Goal: Information Seeking & Learning: Learn about a topic

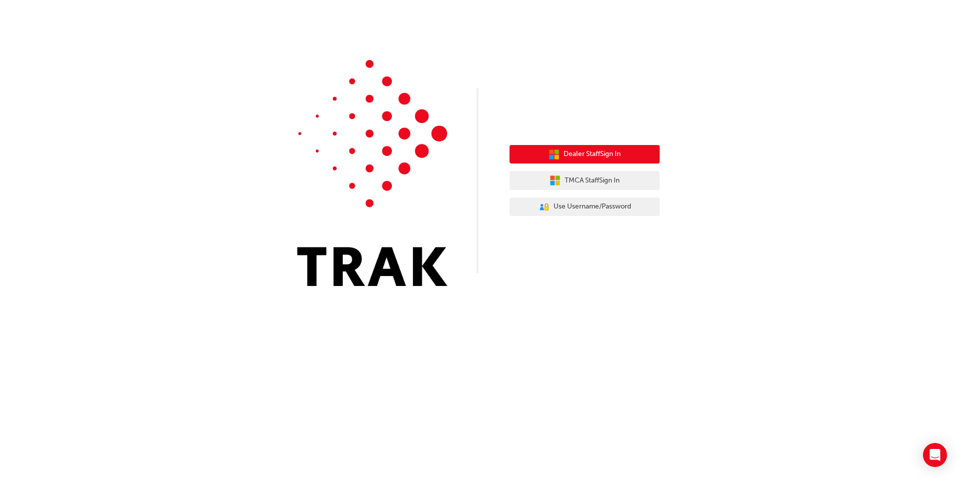
click at [632, 149] on button "Dealer Staff Sign In" at bounding box center [584, 154] width 150 height 19
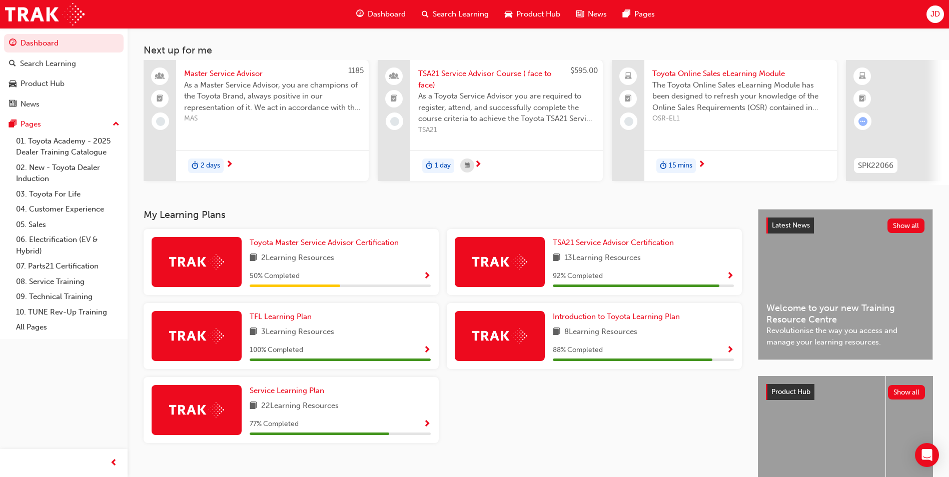
scroll to position [100, 0]
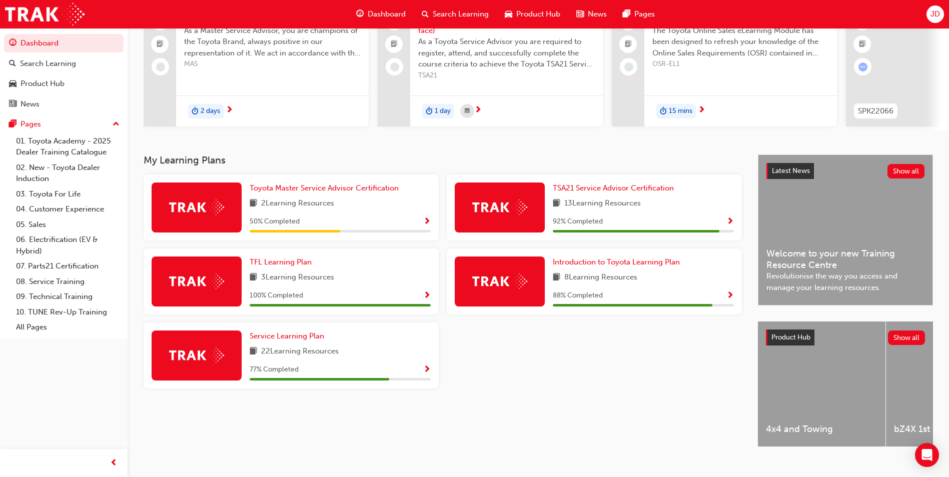
click at [728, 299] on span "Show Progress" at bounding box center [731, 296] width 8 height 9
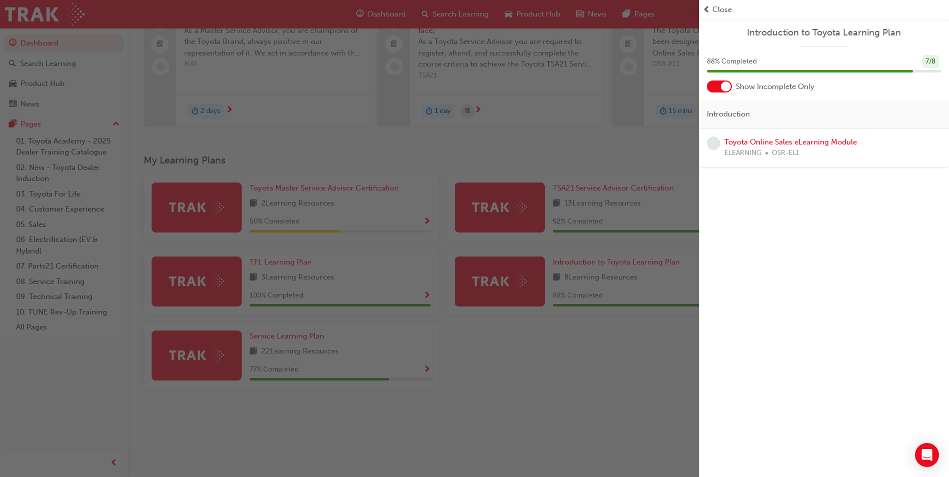
click at [635, 332] on div "button" at bounding box center [349, 238] width 699 height 477
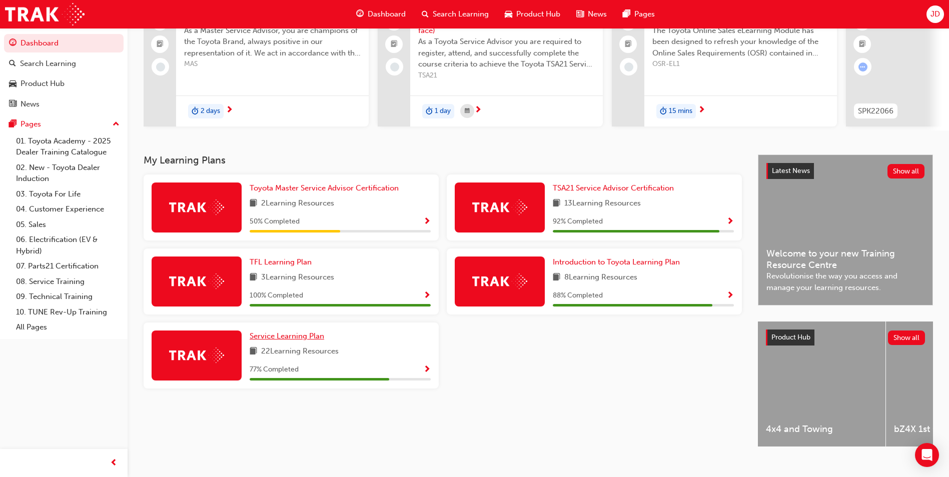
click at [287, 340] on span "Service Learning Plan" at bounding box center [287, 336] width 75 height 9
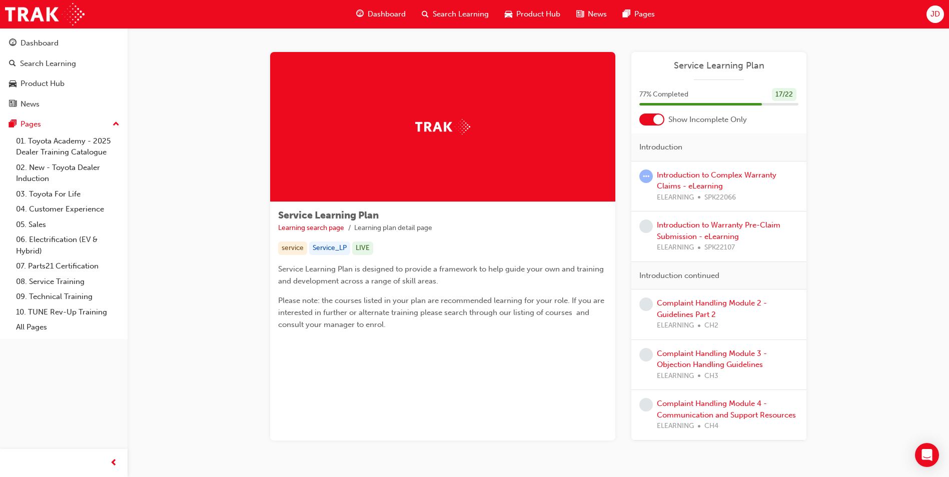
scroll to position [37, 0]
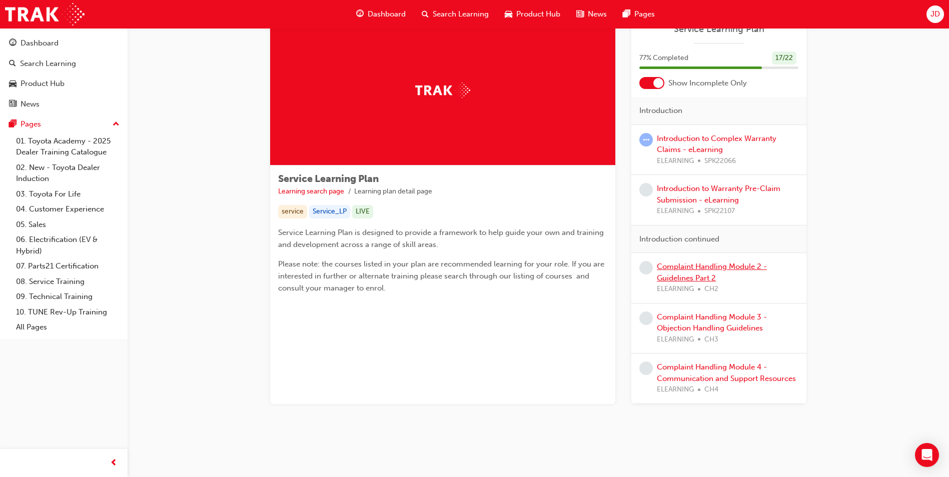
click at [704, 264] on link "Complaint Handling Module 2 - Guidelines Part 2" at bounding box center [712, 272] width 110 height 21
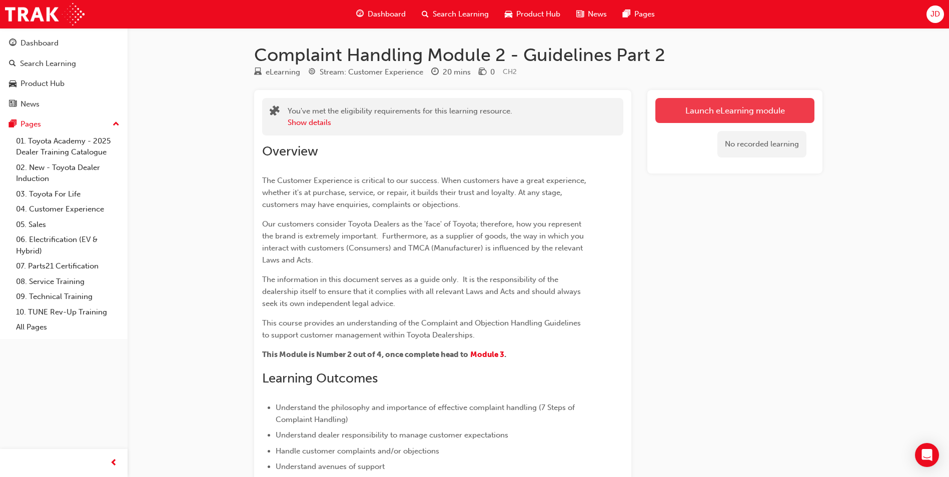
click at [767, 103] on link "Launch eLearning module" at bounding box center [735, 110] width 159 height 25
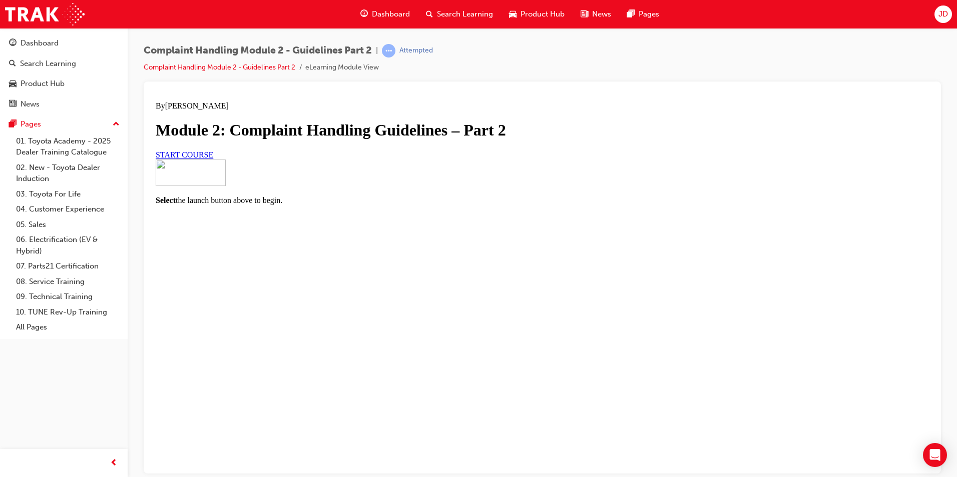
scroll to position [44, 0]
click at [213, 159] on link "START COURSE" at bounding box center [185, 154] width 58 height 9
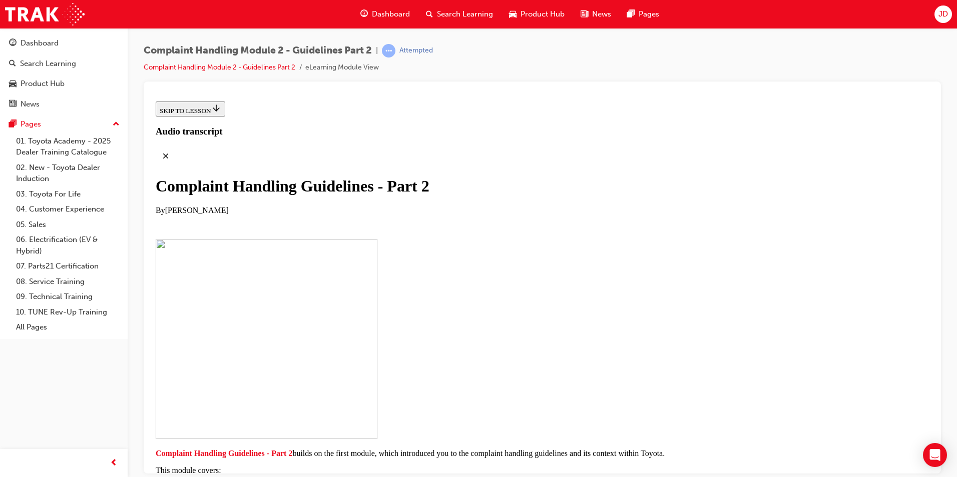
scroll to position [188, 0]
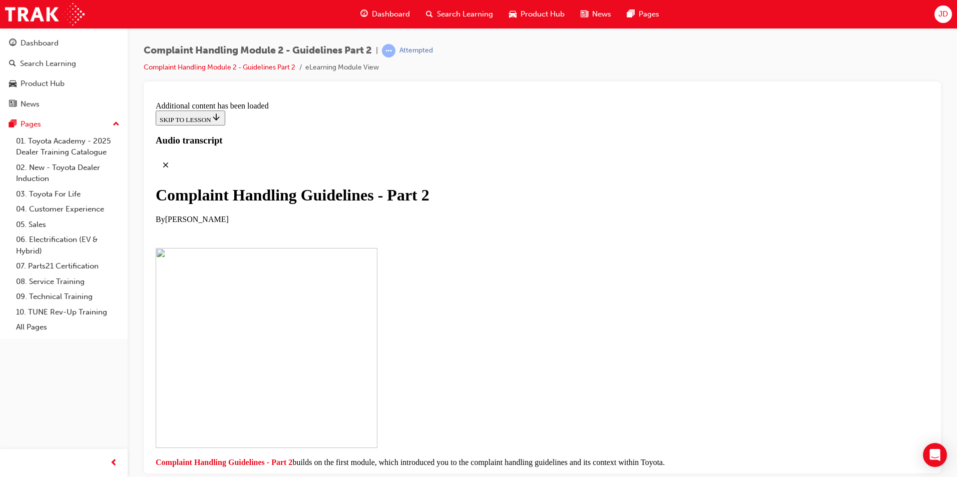
scroll to position [761, 0]
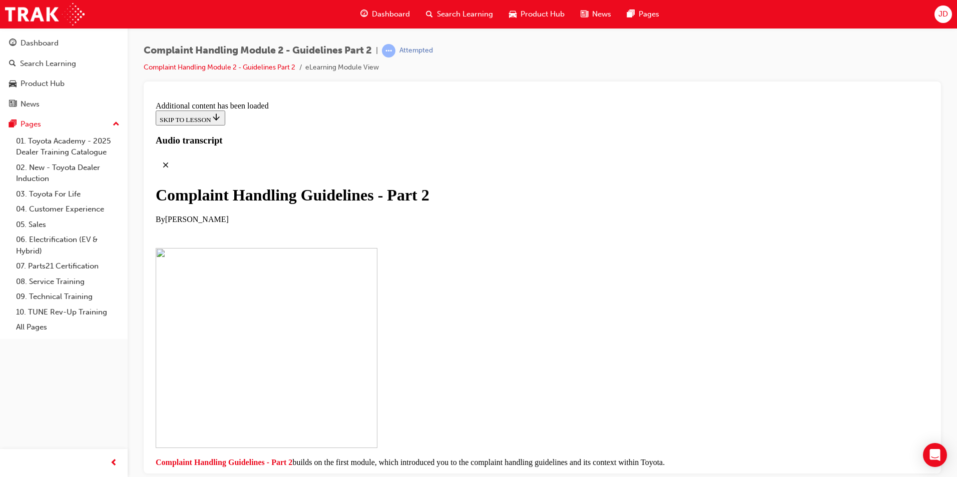
scroll to position [2642, 0]
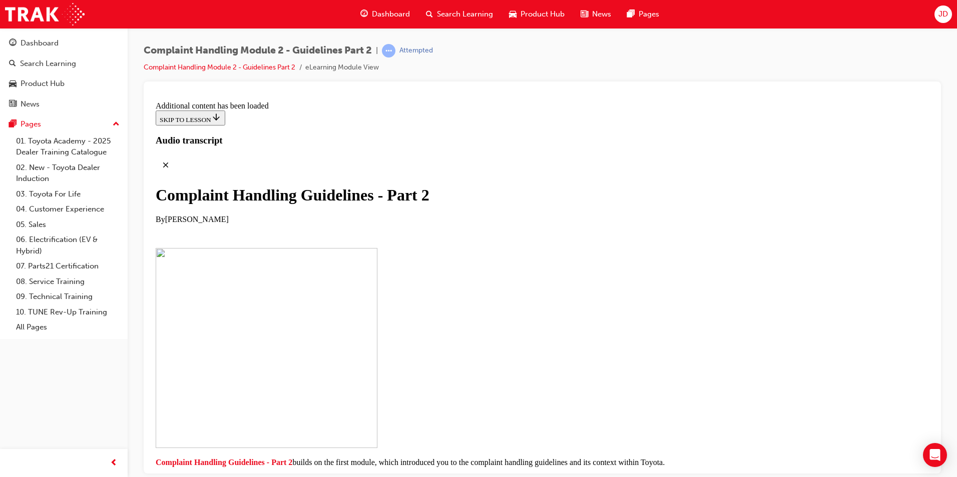
scroll to position [4829, 0]
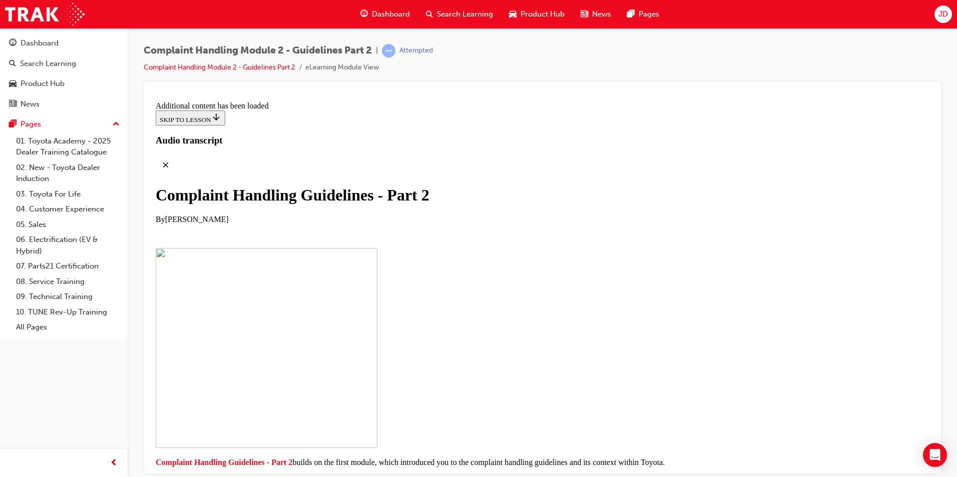
scroll to position [4847, 0]
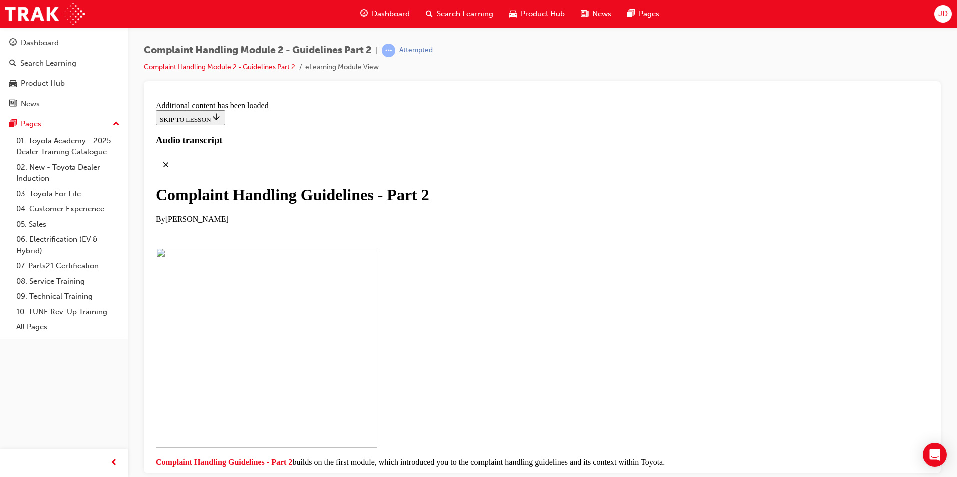
checkbox input "true"
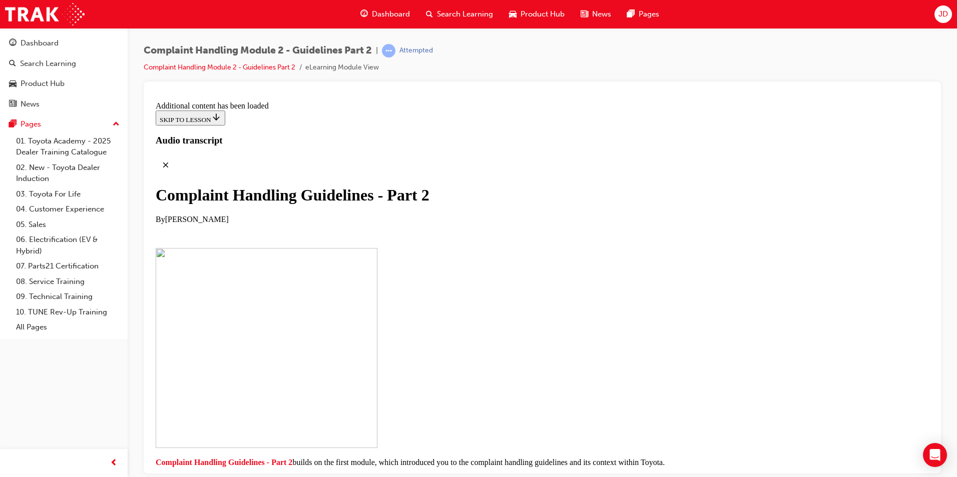
checkbox input "true"
drag, startPoint x: 450, startPoint y: 444, endPoint x: 357, endPoint y: 397, distance: 104.1
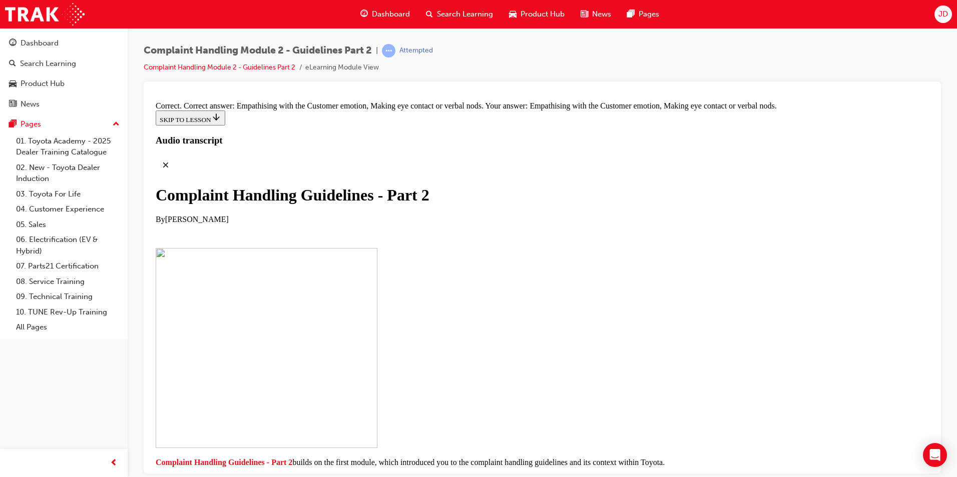
scroll to position [6727, 0]
drag, startPoint x: 442, startPoint y: 233, endPoint x: 618, endPoint y: 185, distance: 182.0
drag, startPoint x: 464, startPoint y: 293, endPoint x: 489, endPoint y: 237, distance: 62.0
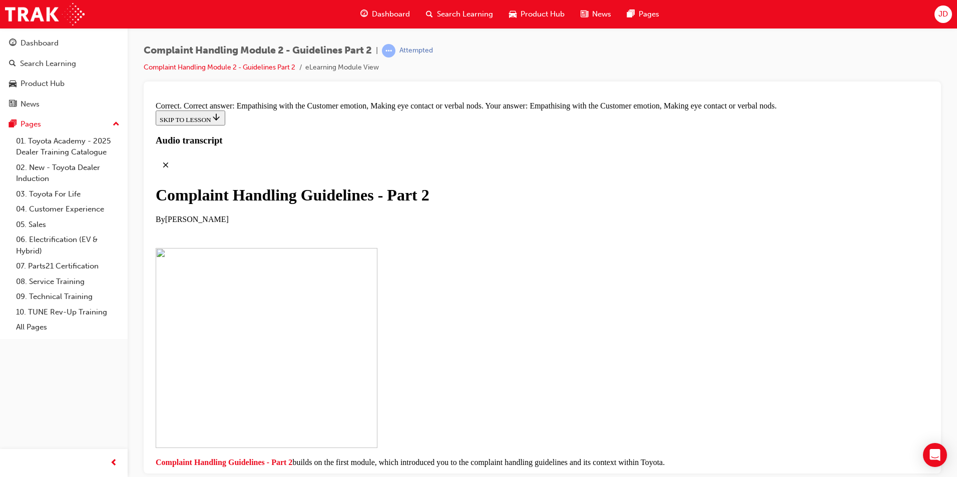
scroll to position [6827, 0]
drag, startPoint x: 489, startPoint y: 238, endPoint x: 515, endPoint y: 192, distance: 53.3
drag, startPoint x: 491, startPoint y: 288, endPoint x: 515, endPoint y: 239, distance: 54.8
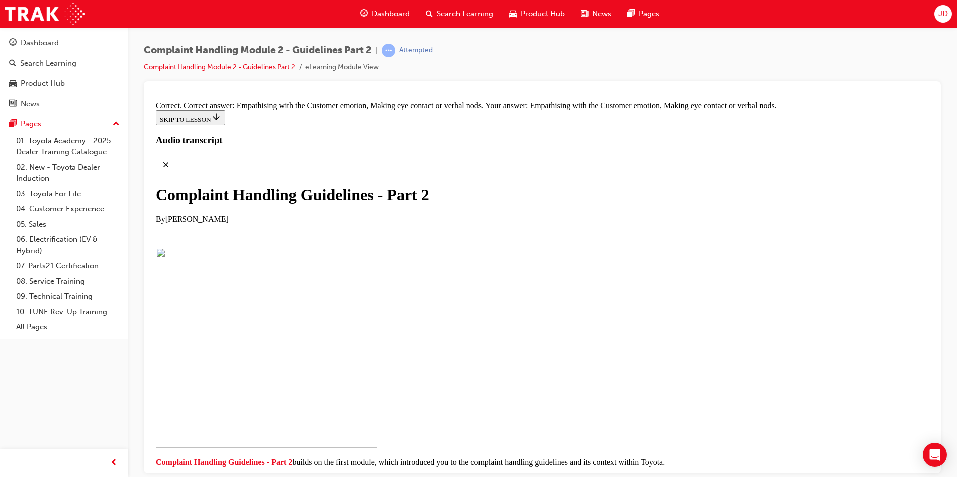
drag, startPoint x: 475, startPoint y: 340, endPoint x: 514, endPoint y: 283, distance: 69.5
drag, startPoint x: 466, startPoint y: 338, endPoint x: 499, endPoint y: 331, distance: 33.7
drag, startPoint x: 475, startPoint y: 384, endPoint x: 514, endPoint y: 390, distance: 39.0
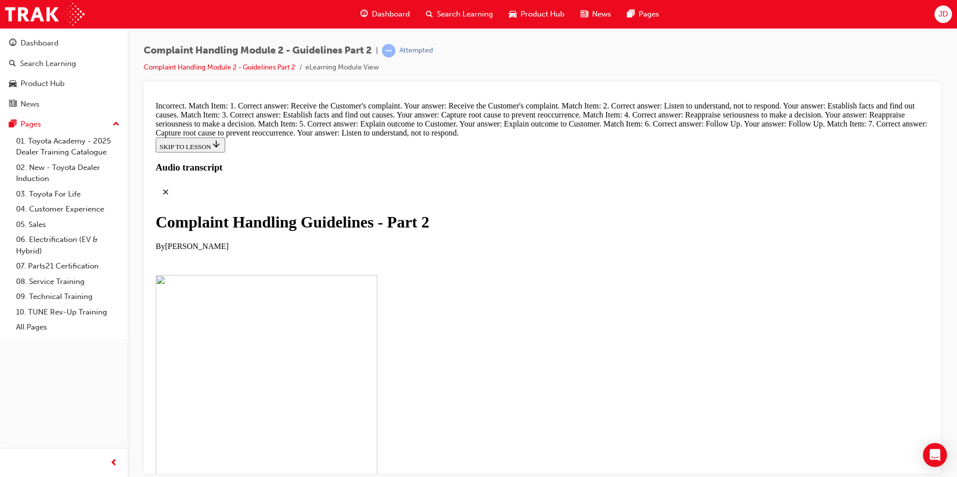
scroll to position [6883, 0]
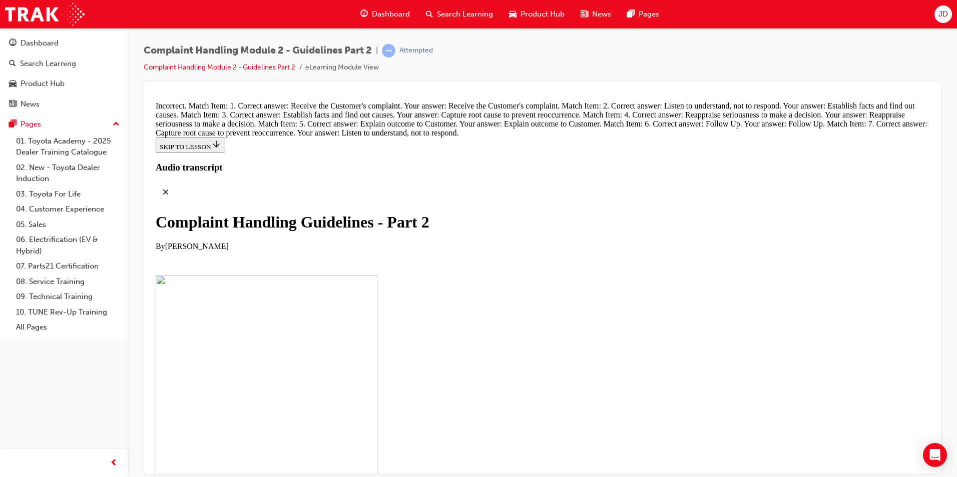
scroll to position [6720, 0]
drag, startPoint x: 481, startPoint y: 350, endPoint x: 503, endPoint y: 198, distance: 153.2
drag, startPoint x: 486, startPoint y: 344, endPoint x: 573, endPoint y: 182, distance: 183.8
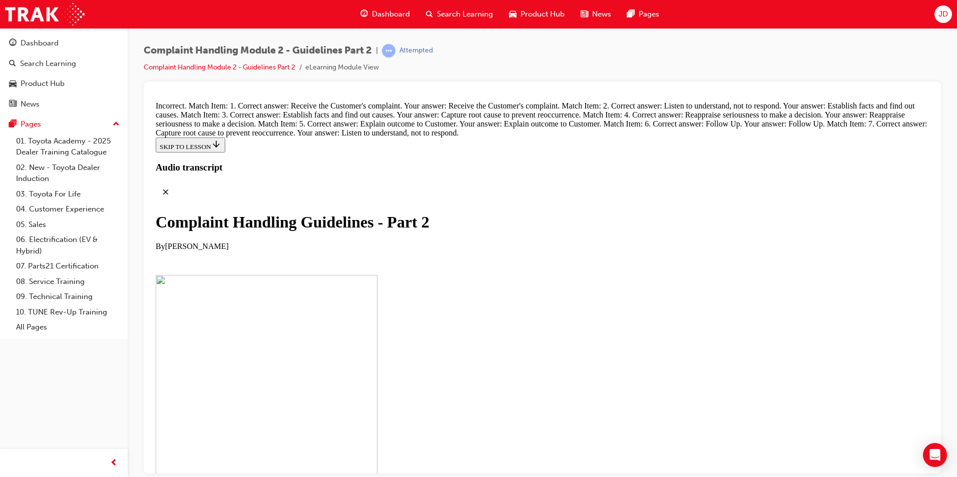
drag, startPoint x: 481, startPoint y: 293, endPoint x: 518, endPoint y: 235, distance: 69.0
drag, startPoint x: 478, startPoint y: 292, endPoint x: 510, endPoint y: 240, distance: 60.7
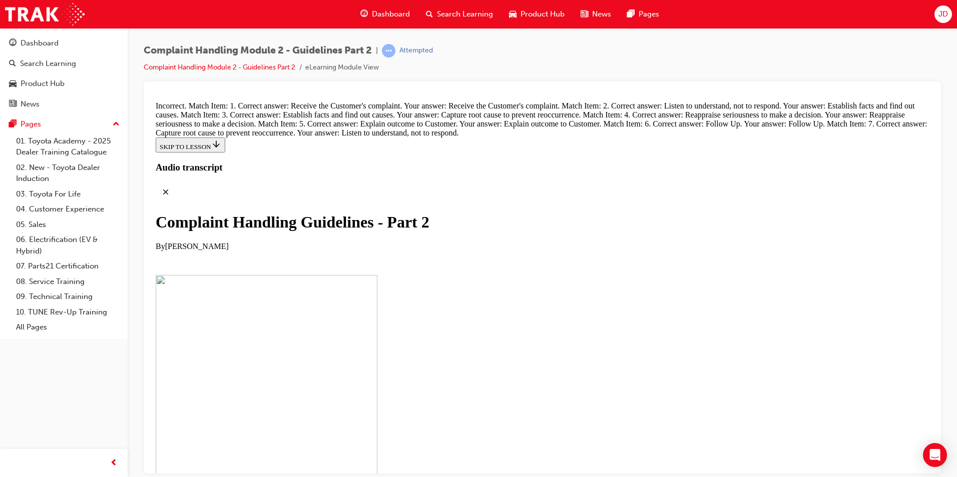
drag, startPoint x: 464, startPoint y: 344, endPoint x: 488, endPoint y: 236, distance: 111.2
drag, startPoint x: 496, startPoint y: 245, endPoint x: 521, endPoint y: 315, distance: 74.4
drag, startPoint x: 502, startPoint y: 306, endPoint x: 548, endPoint y: 258, distance: 65.5
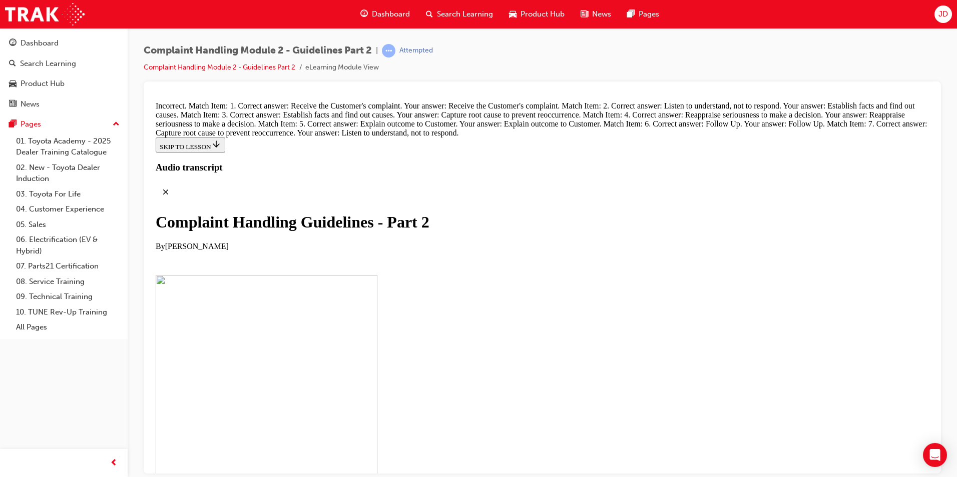
drag, startPoint x: 512, startPoint y: 300, endPoint x: 559, endPoint y: 299, distance: 46.5
drag, startPoint x: 504, startPoint y: 392, endPoint x: 529, endPoint y: 396, distance: 25.3
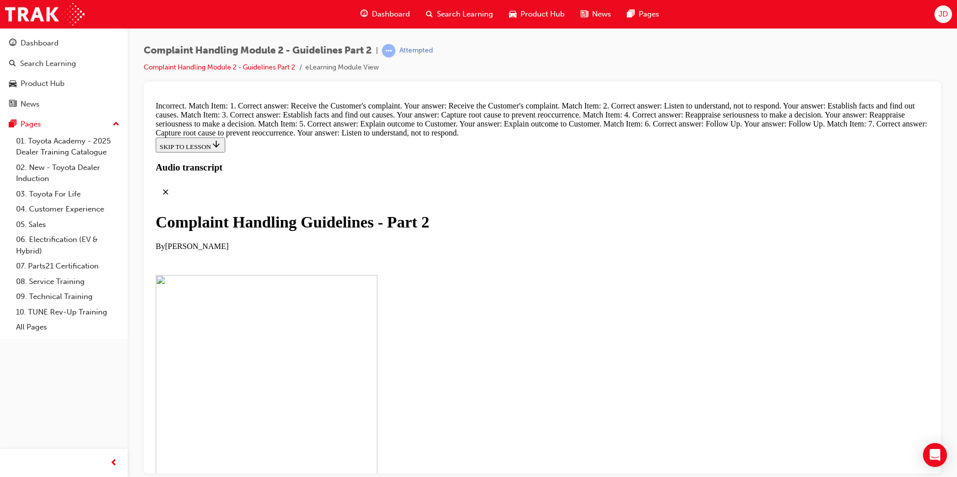
scroll to position [6822, 0]
drag, startPoint x: 483, startPoint y: 456, endPoint x: 520, endPoint y: 450, distance: 37.0
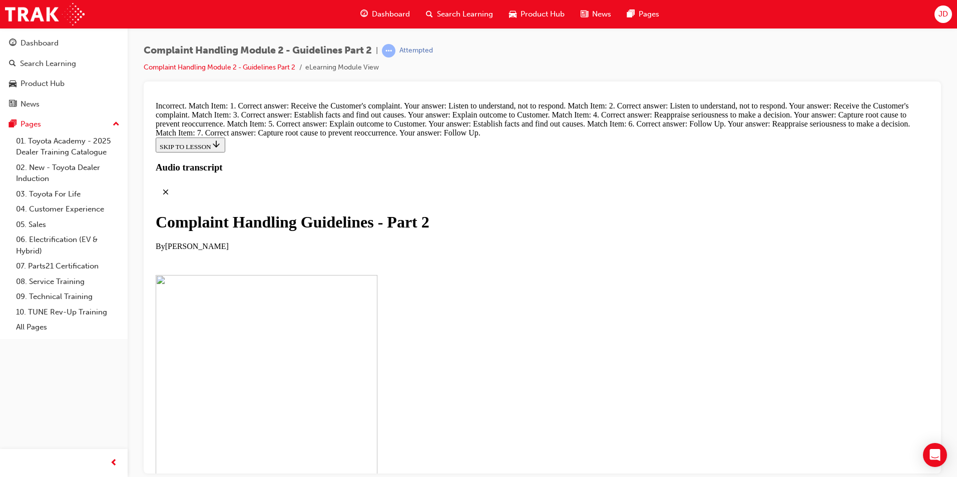
drag, startPoint x: 491, startPoint y: 439, endPoint x: 515, endPoint y: 136, distance: 304.8
drag, startPoint x: 483, startPoint y: 201, endPoint x: 512, endPoint y: 199, distance: 29.1
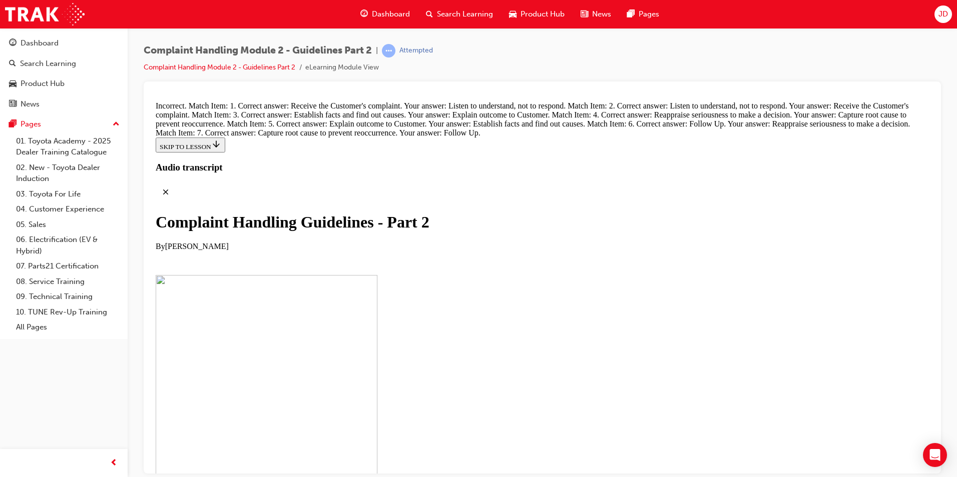
drag, startPoint x: 474, startPoint y: 242, endPoint x: 506, endPoint y: 243, distance: 31.5
drag, startPoint x: 485, startPoint y: 400, endPoint x: 514, endPoint y: 295, distance: 108.5
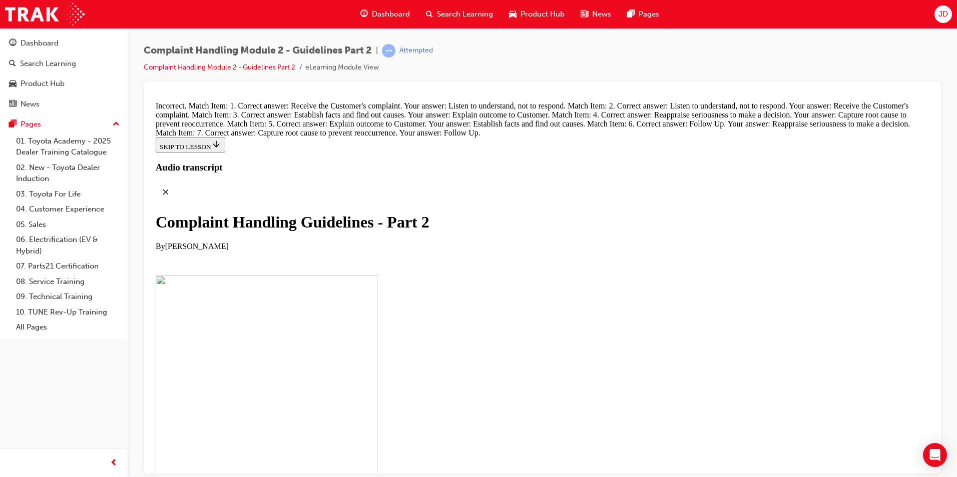
drag, startPoint x: 487, startPoint y: 405, endPoint x: 510, endPoint y: 322, distance: 86.8
drag, startPoint x: 505, startPoint y: 389, endPoint x: 532, endPoint y: 390, distance: 27.0
drag, startPoint x: 503, startPoint y: 440, endPoint x: 521, endPoint y: 441, distance: 18.6
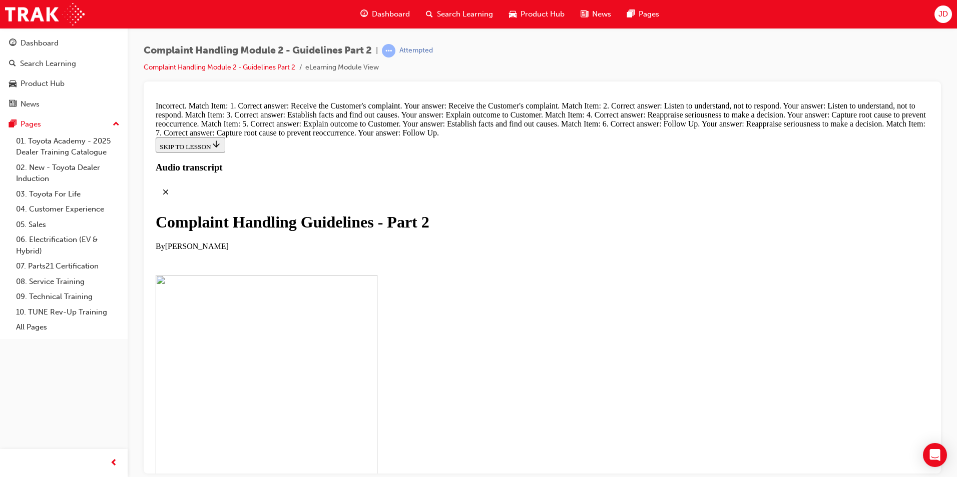
scroll to position [6770, 0]
drag, startPoint x: 456, startPoint y: 245, endPoint x: 477, endPoint y: 143, distance: 104.6
drag, startPoint x: 500, startPoint y: 183, endPoint x: 517, endPoint y: 143, distance: 43.7
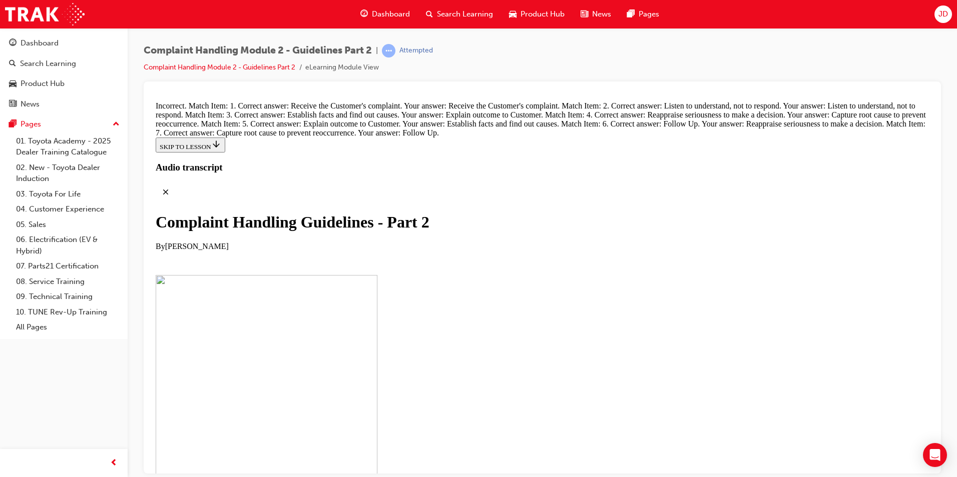
drag, startPoint x: 466, startPoint y: 297, endPoint x: 492, endPoint y: 195, distance: 105.0
drag, startPoint x: 471, startPoint y: 246, endPoint x: 499, endPoint y: 248, distance: 28.1
drag, startPoint x: 468, startPoint y: 282, endPoint x: 521, endPoint y: 282, distance: 53.1
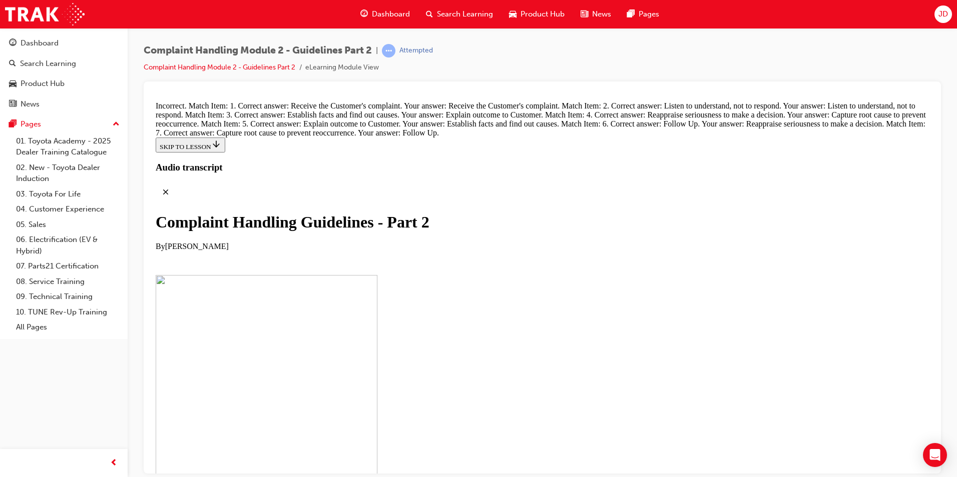
drag, startPoint x: 461, startPoint y: 349, endPoint x: 502, endPoint y: 349, distance: 40.5
drag, startPoint x: 479, startPoint y: 451, endPoint x: 514, endPoint y: 396, distance: 65.9
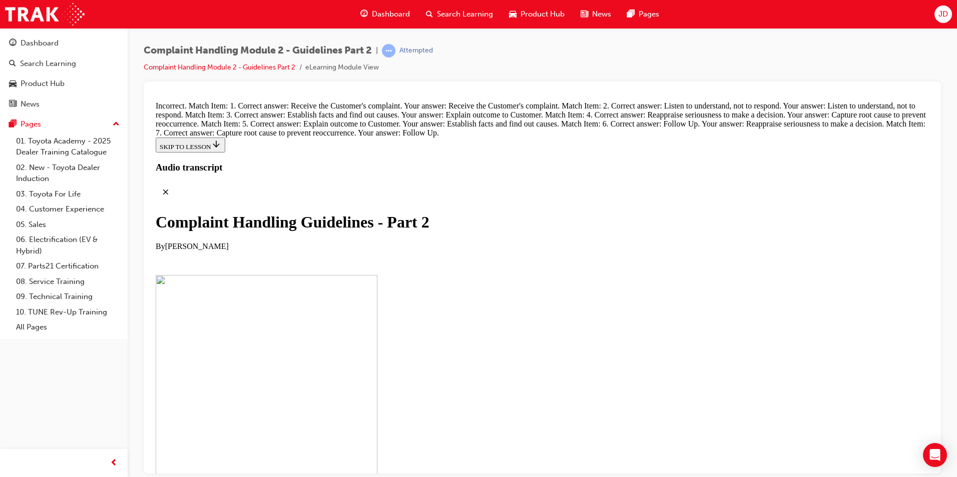
drag, startPoint x: 514, startPoint y: 396, endPoint x: 515, endPoint y: 452, distance: 56.1
drag, startPoint x: 472, startPoint y: 342, endPoint x: 499, endPoint y: 342, distance: 27.0
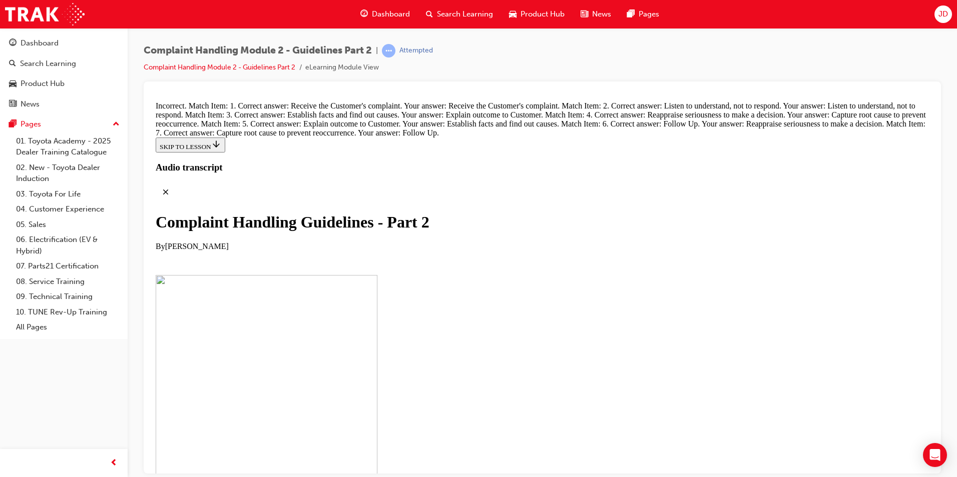
radio input "true"
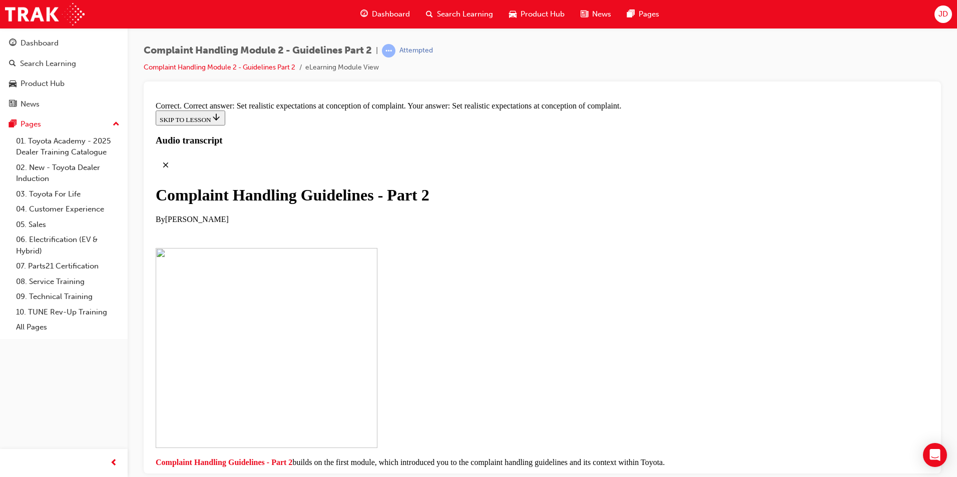
scroll to position [7435, 0]
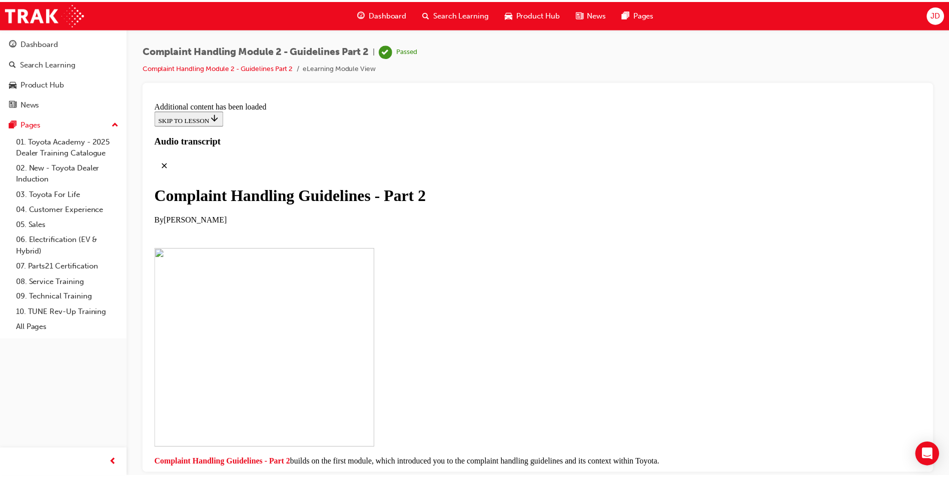
scroll to position [5996, 0]
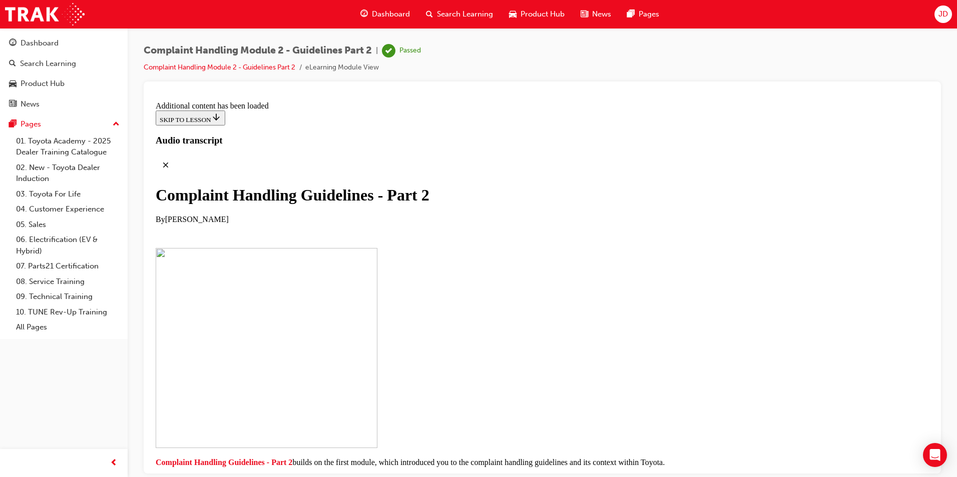
click at [387, 19] on span "Dashboard" at bounding box center [391, 15] width 38 height 12
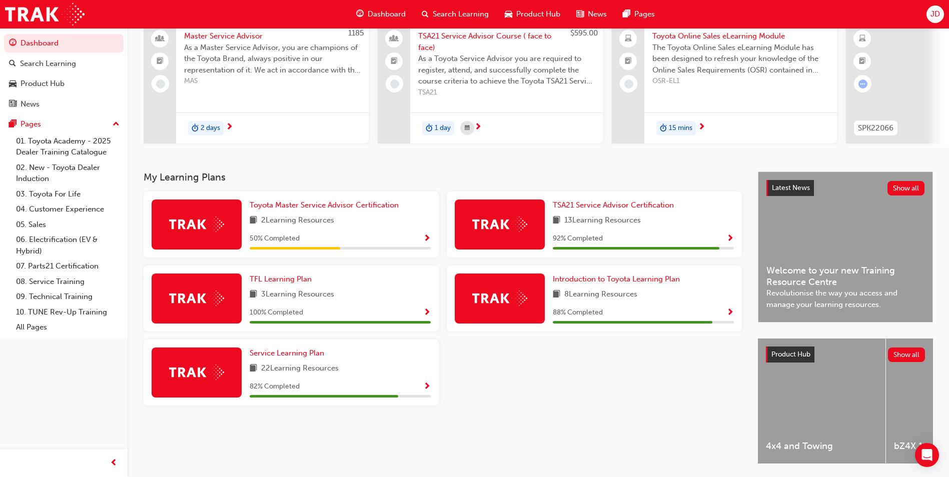
scroll to position [121, 0]
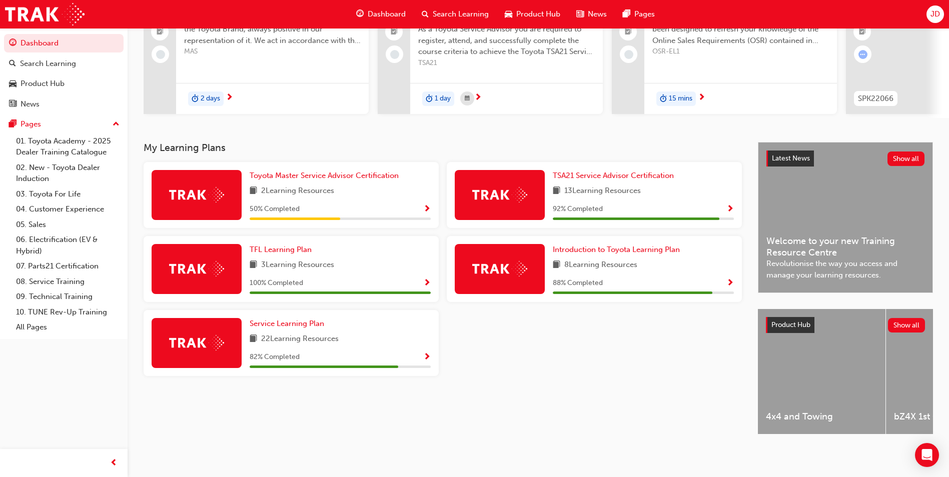
click at [363, 346] on div "Service Learning Plan 22 Learning Resources 82 % Completed" at bounding box center [340, 343] width 181 height 50
click at [427, 353] on span "Show Progress" at bounding box center [427, 357] width 8 height 9
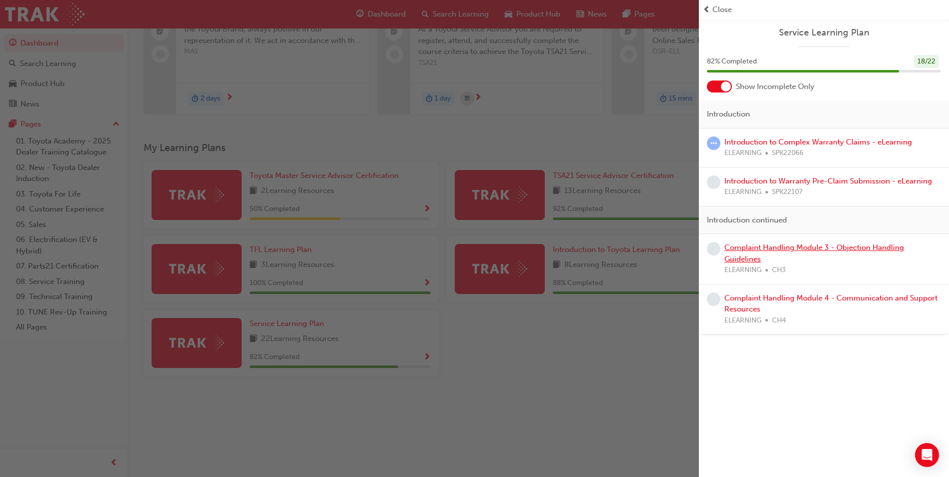
click at [830, 247] on link "Complaint Handling Module 3 - Objection Handling Guidelines" at bounding box center [815, 253] width 180 height 21
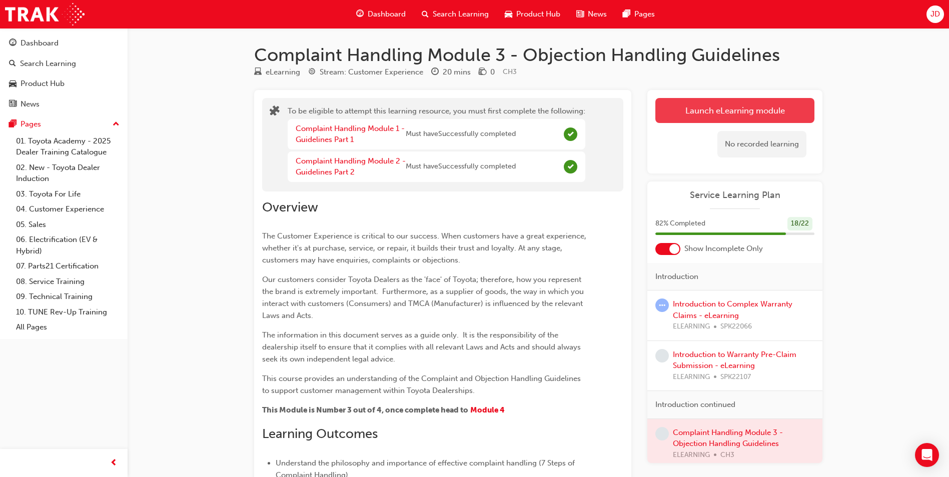
click at [710, 119] on button "Launch eLearning module" at bounding box center [735, 110] width 159 height 25
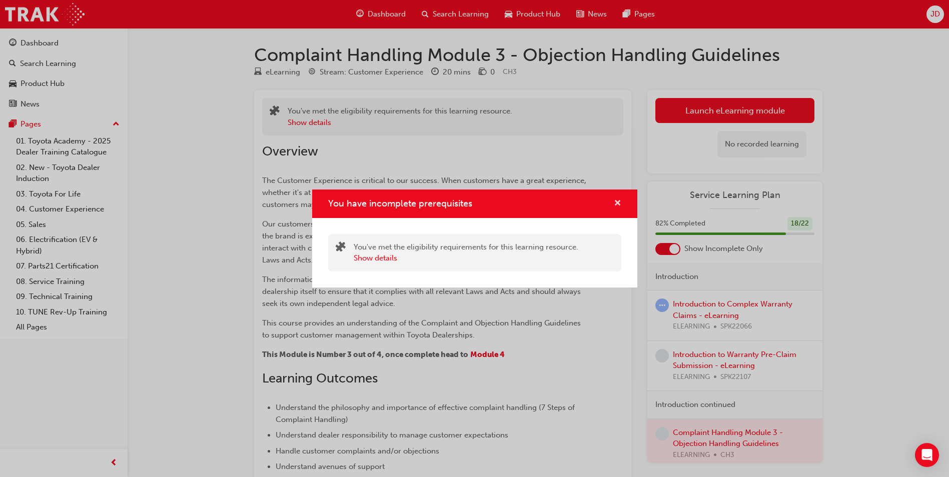
click at [617, 207] on span "cross-icon" at bounding box center [618, 204] width 8 height 9
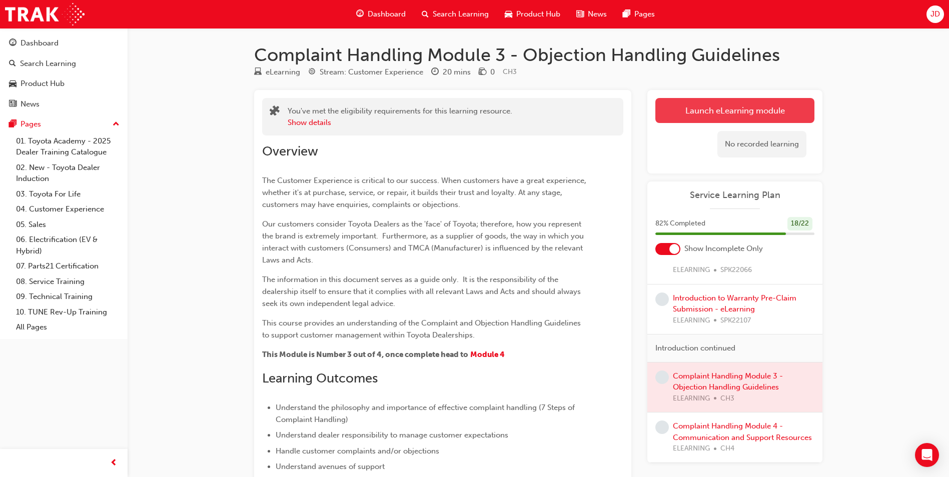
click at [721, 113] on button "Launch eLearning module" at bounding box center [735, 110] width 159 height 25
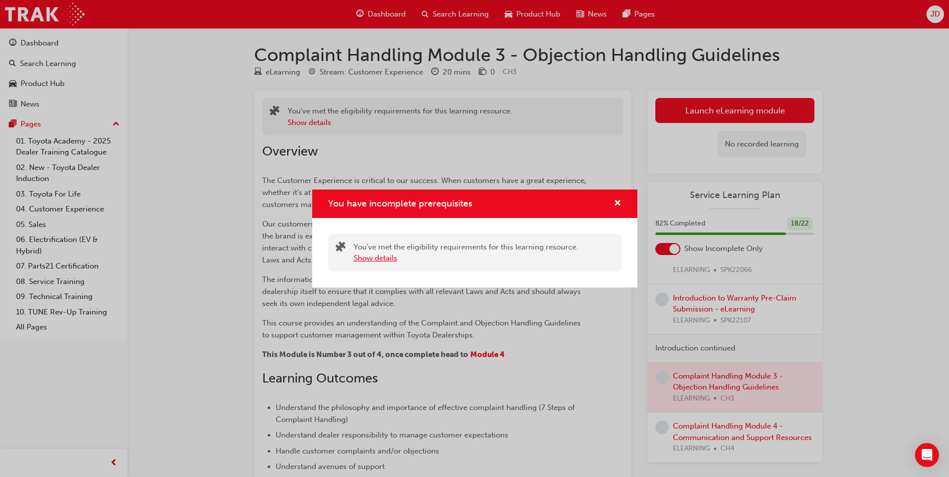
click at [382, 260] on button "Show details" at bounding box center [376, 259] width 44 height 12
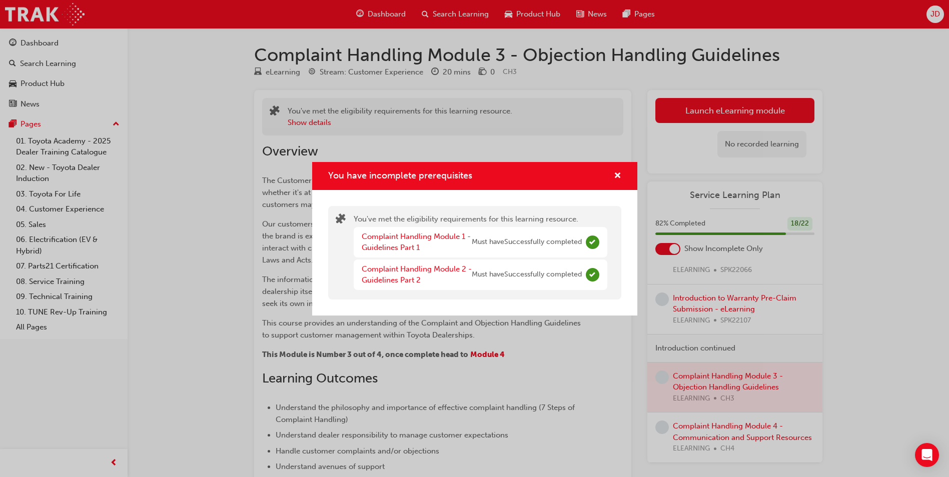
click at [609, 179] on div "You have incomplete prerequisites" at bounding box center [614, 176] width 16 height 13
click at [620, 177] on span "cross-icon" at bounding box center [618, 176] width 8 height 9
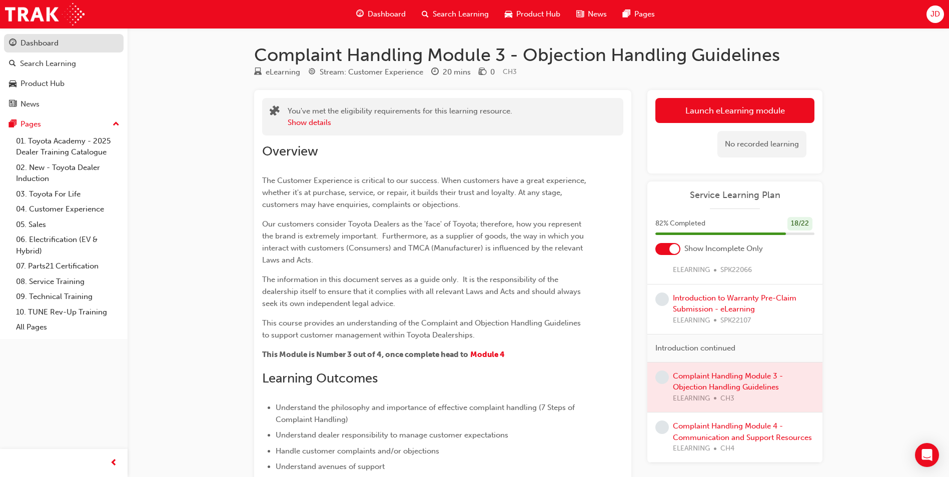
click at [50, 49] on div "Dashboard" at bounding box center [40, 44] width 38 height 12
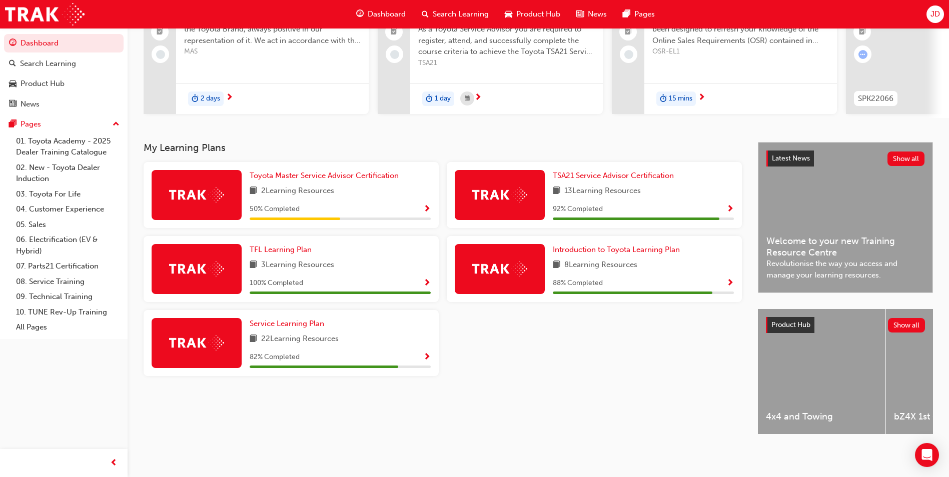
scroll to position [121, 0]
click at [382, 341] on div "22 Learning Resources" at bounding box center [340, 339] width 181 height 13
click at [292, 321] on span "Service Learning Plan" at bounding box center [287, 323] width 75 height 9
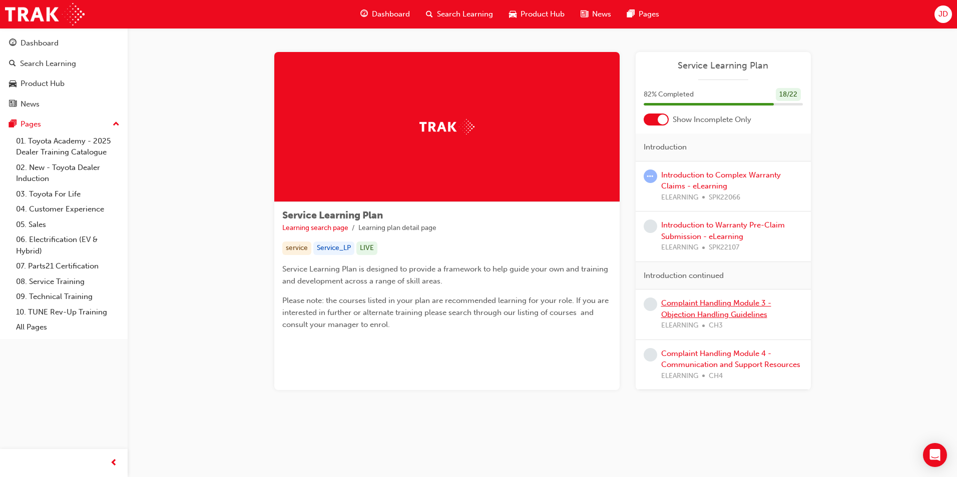
click at [723, 306] on link "Complaint Handling Module 3 - Objection Handling Guidelines" at bounding box center [716, 309] width 110 height 21
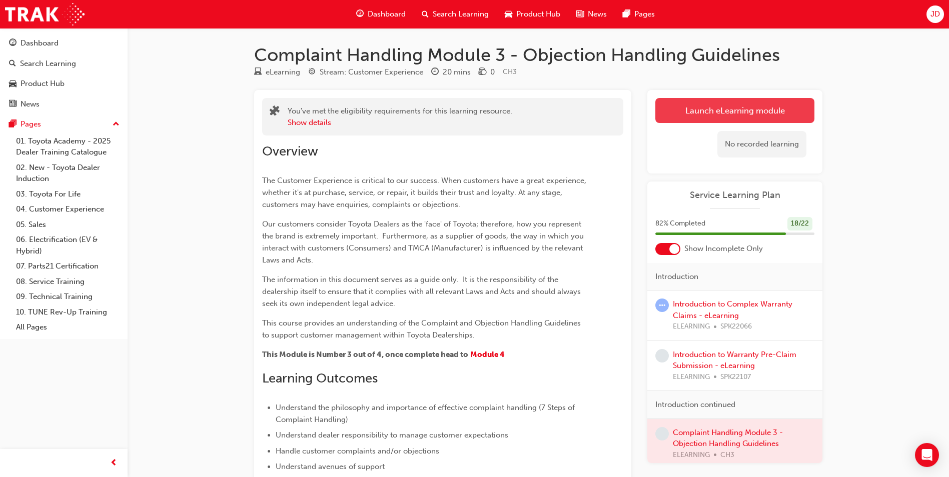
click at [699, 106] on link "Launch eLearning module" at bounding box center [735, 110] width 159 height 25
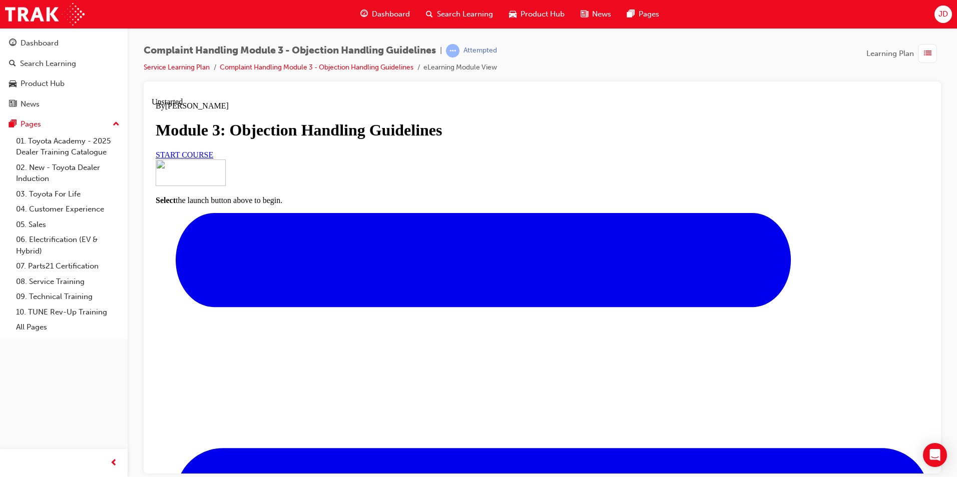
click at [213, 159] on link "START COURSE" at bounding box center [185, 154] width 58 height 9
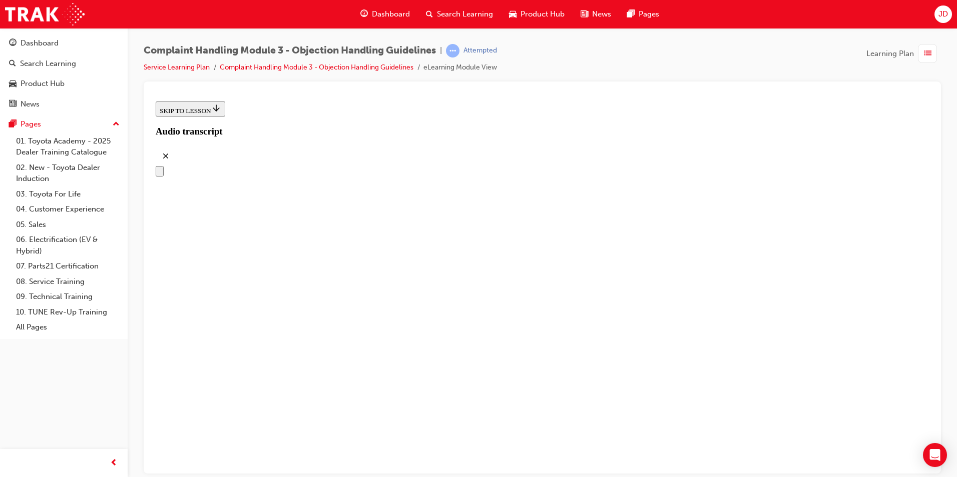
scroll to position [125, 0]
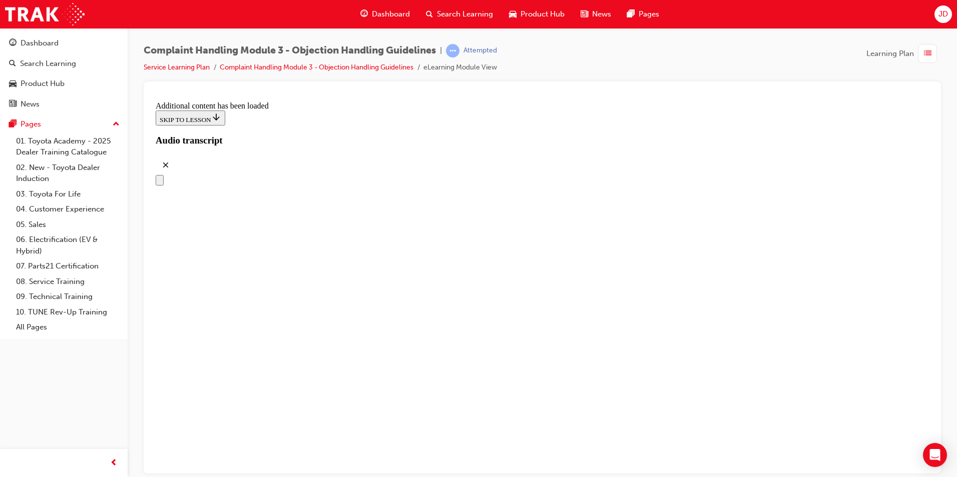
drag, startPoint x: 462, startPoint y: 362, endPoint x: 492, endPoint y: 160, distance: 204.4
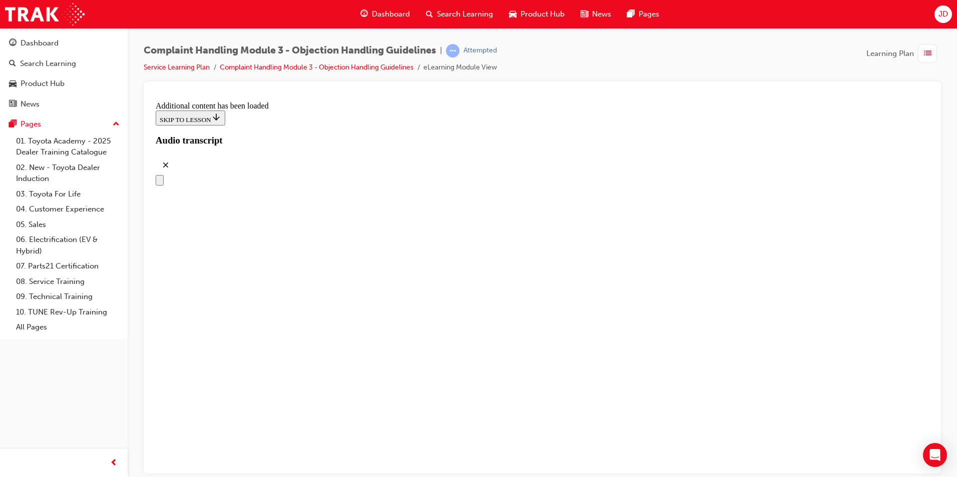
scroll to position [3935, 0]
drag, startPoint x: 466, startPoint y: 219, endPoint x: 499, endPoint y: 173, distance: 56.4
drag, startPoint x: 487, startPoint y: 267, endPoint x: 524, endPoint y: 217, distance: 62.3
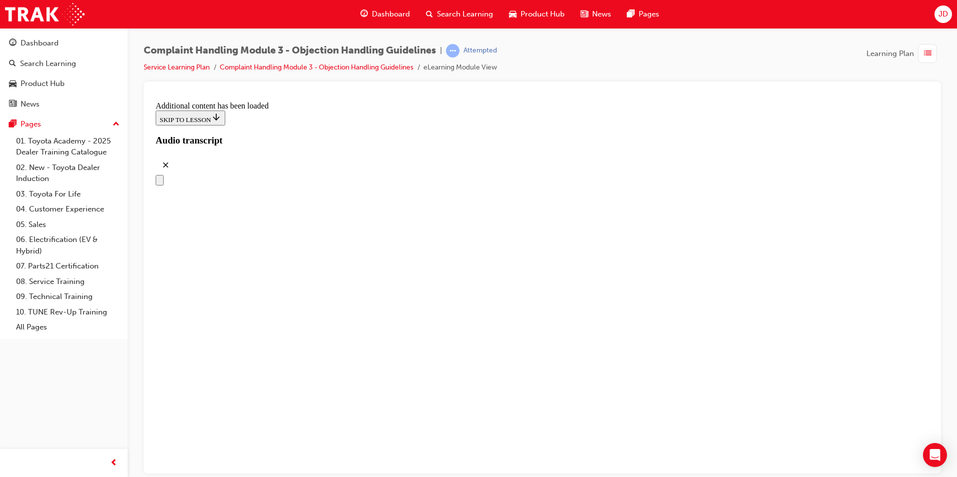
drag, startPoint x: 487, startPoint y: 255, endPoint x: 513, endPoint y: 254, distance: 26.0
drag, startPoint x: 482, startPoint y: 303, endPoint x: 508, endPoint y: 303, distance: 26.0
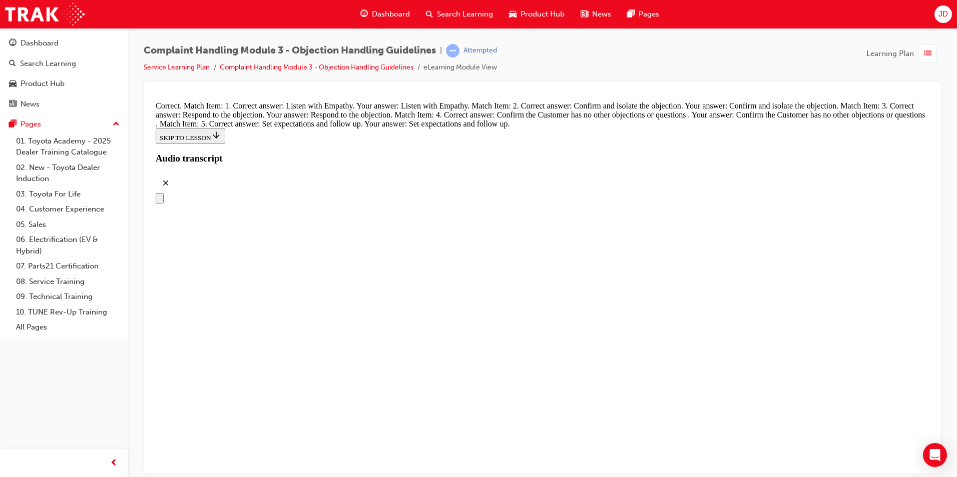
scroll to position [4285, 0]
radio input "true"
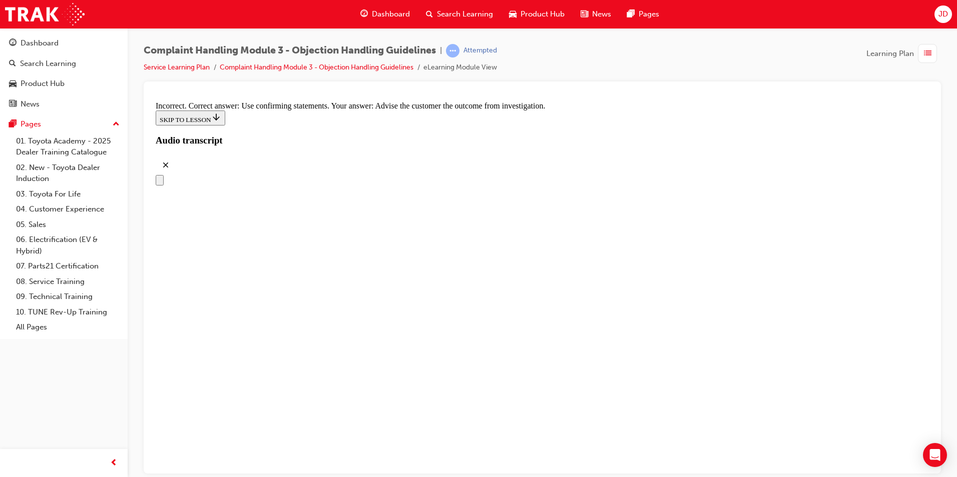
scroll to position [4438, 0]
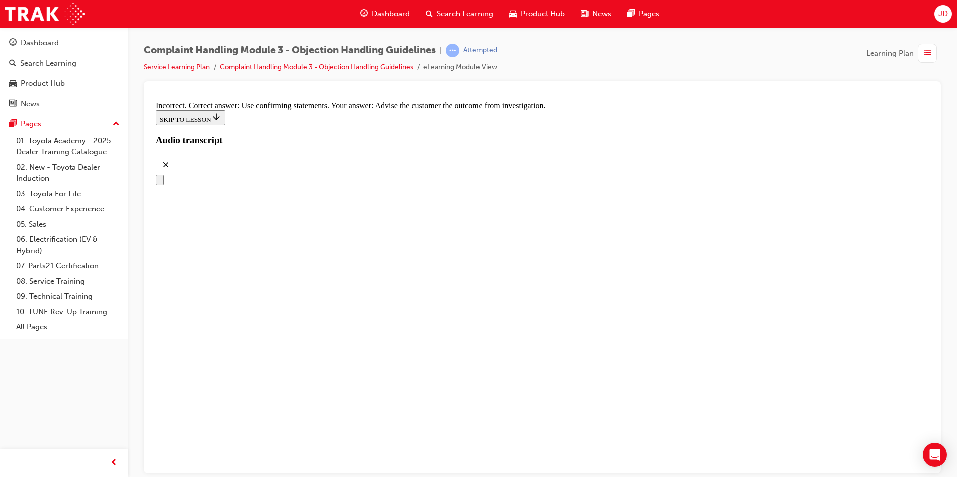
radio input "true"
drag, startPoint x: 421, startPoint y: 243, endPoint x: 538, endPoint y: 290, distance: 125.7
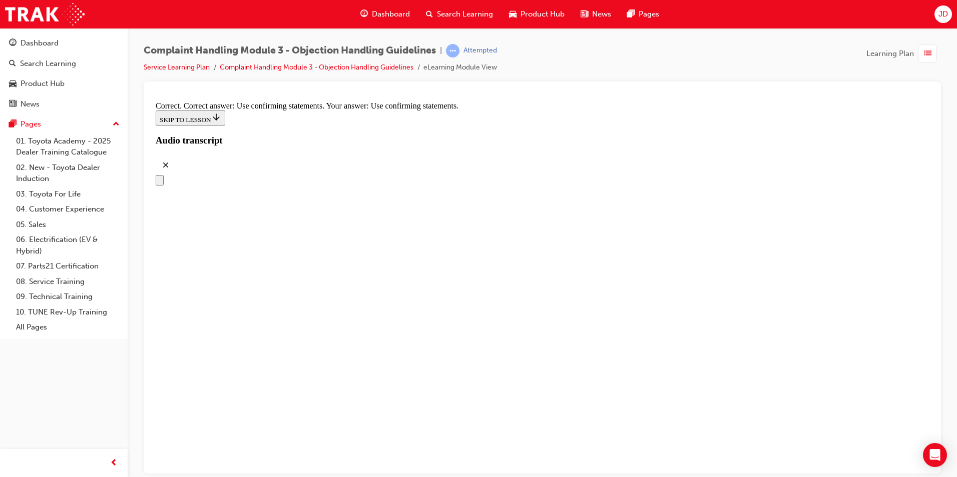
radio input "true"
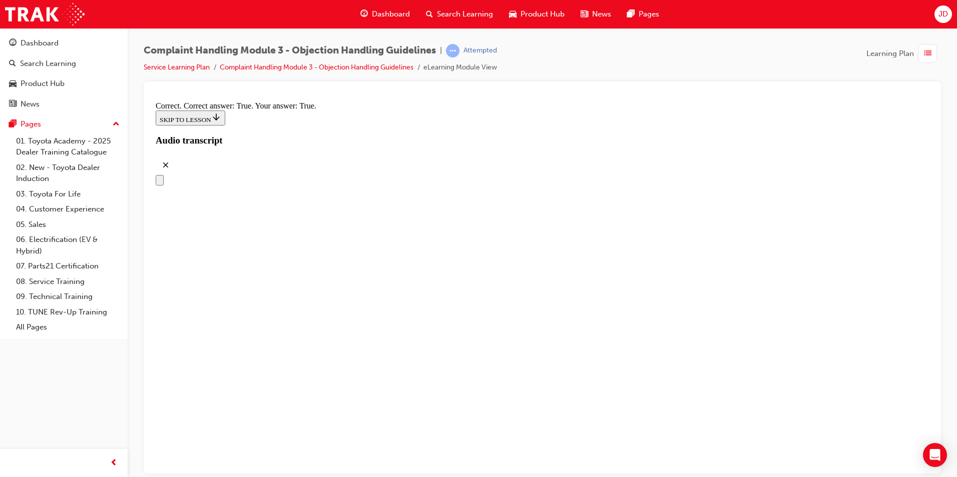
checkbox input "true"
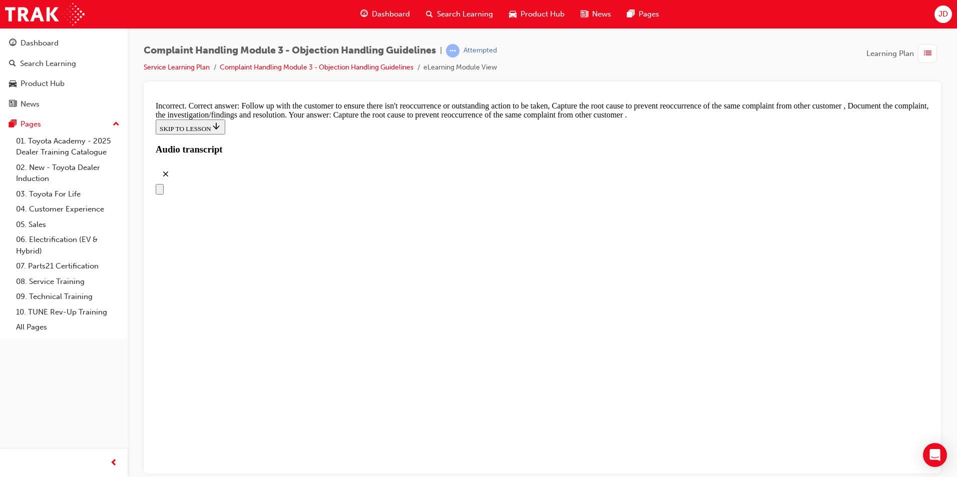
checkbox input "true"
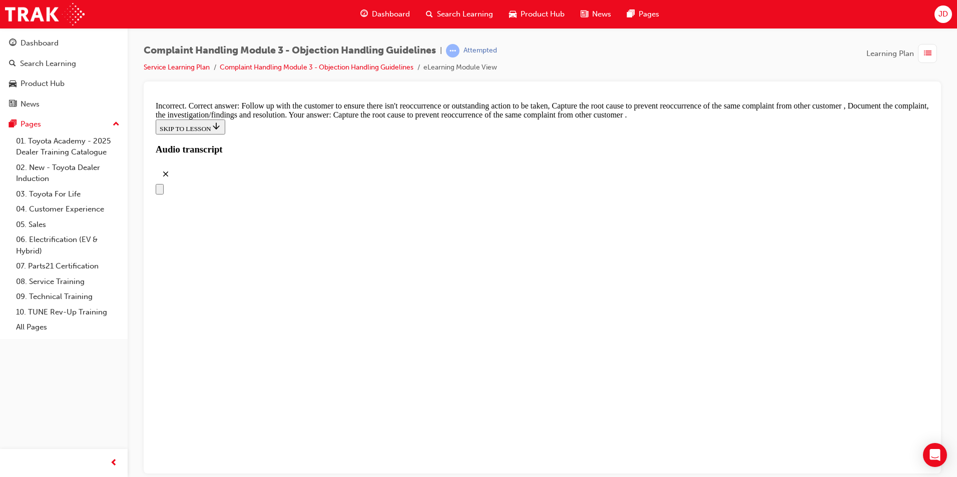
checkbox input "false"
checkbox input "true"
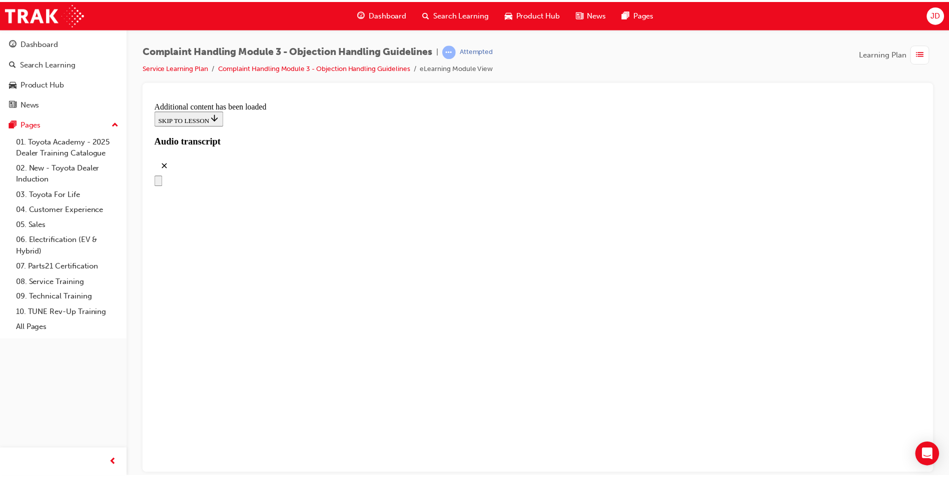
scroll to position [5644, 0]
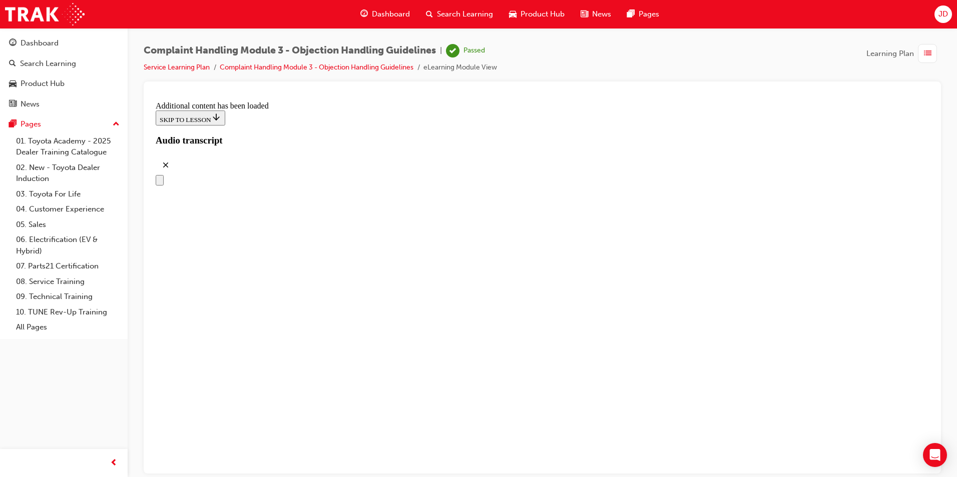
click at [392, 18] on span "Dashboard" at bounding box center [391, 15] width 38 height 12
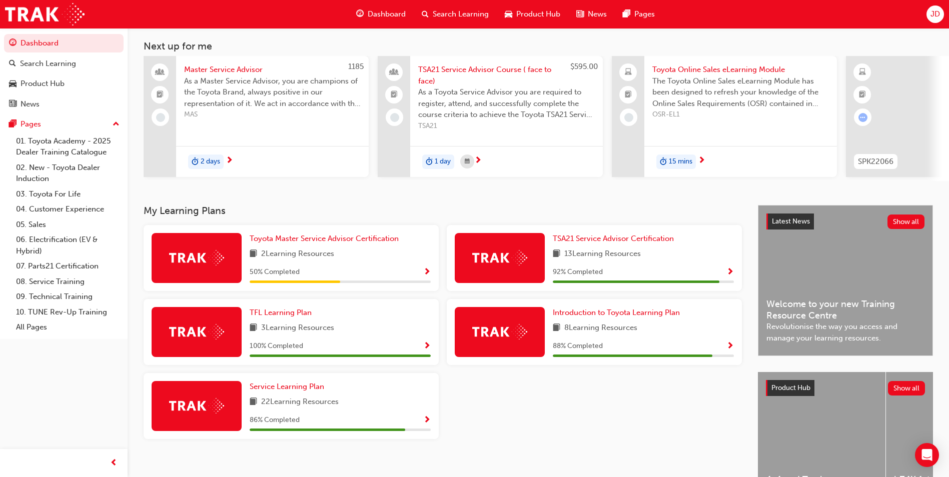
scroll to position [121, 0]
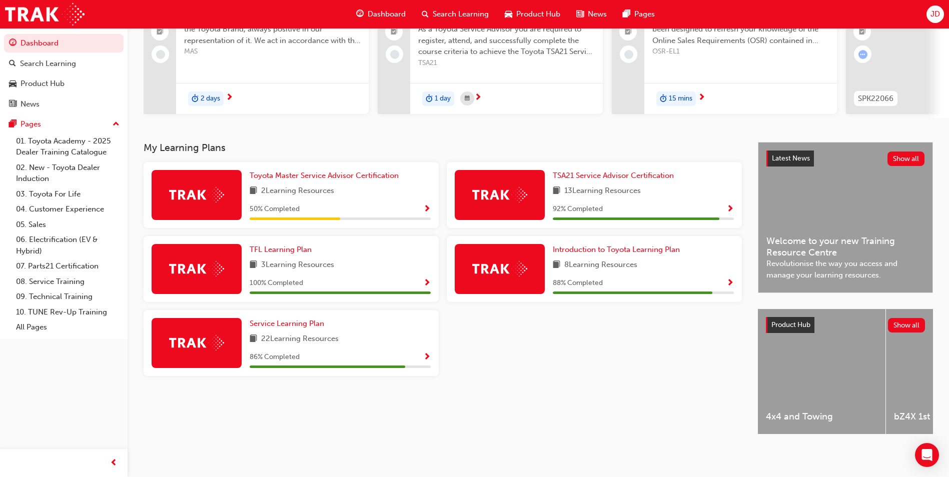
click at [355, 352] on div "86 % Completed" at bounding box center [340, 357] width 181 height 13
click at [426, 353] on span "Show Progress" at bounding box center [427, 357] width 8 height 9
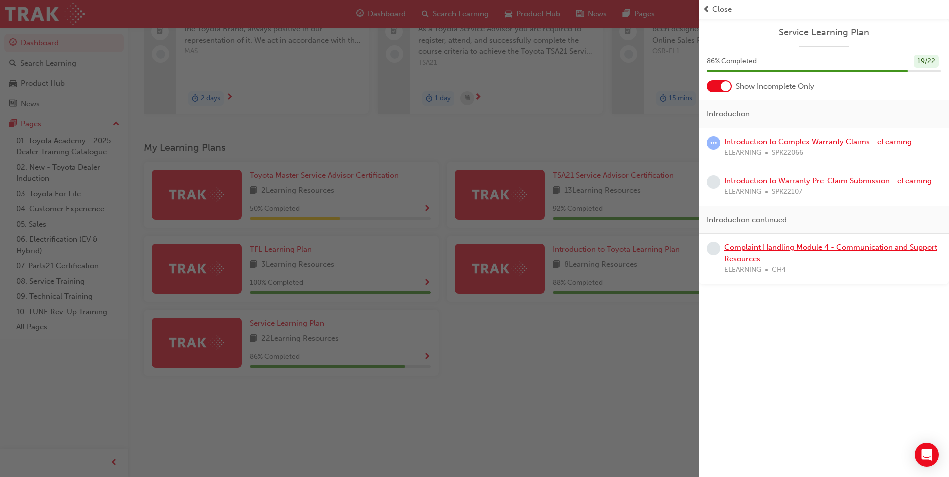
click at [793, 247] on link "Complaint Handling Module 4 - Communication and Support Resources" at bounding box center [831, 253] width 213 height 21
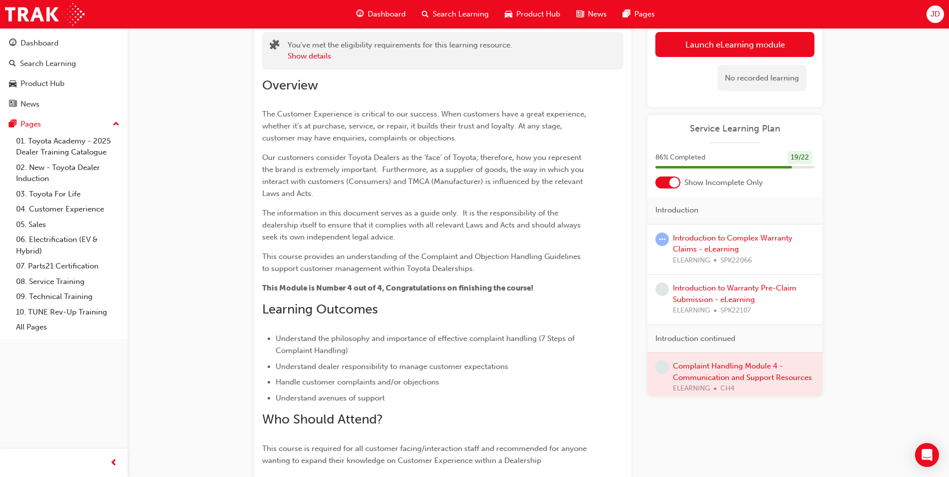
scroll to position [71, 0]
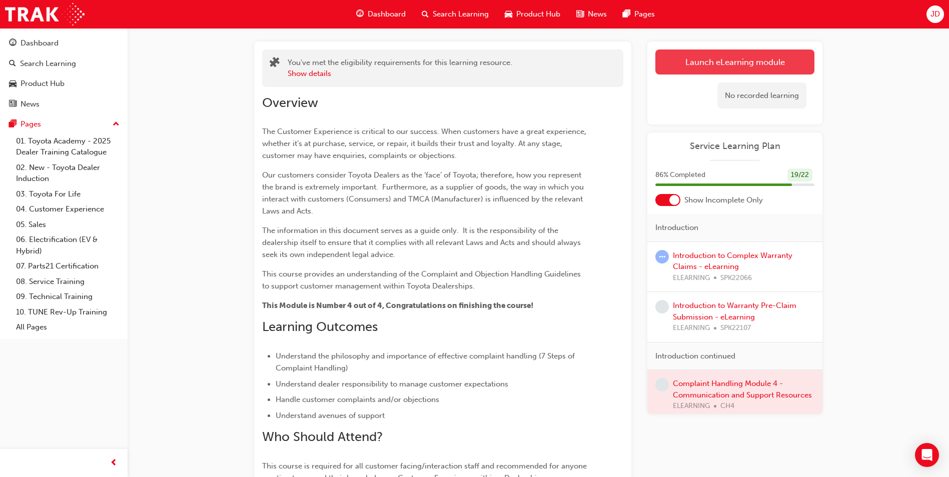
click at [713, 67] on link "Launch eLearning module" at bounding box center [735, 62] width 159 height 25
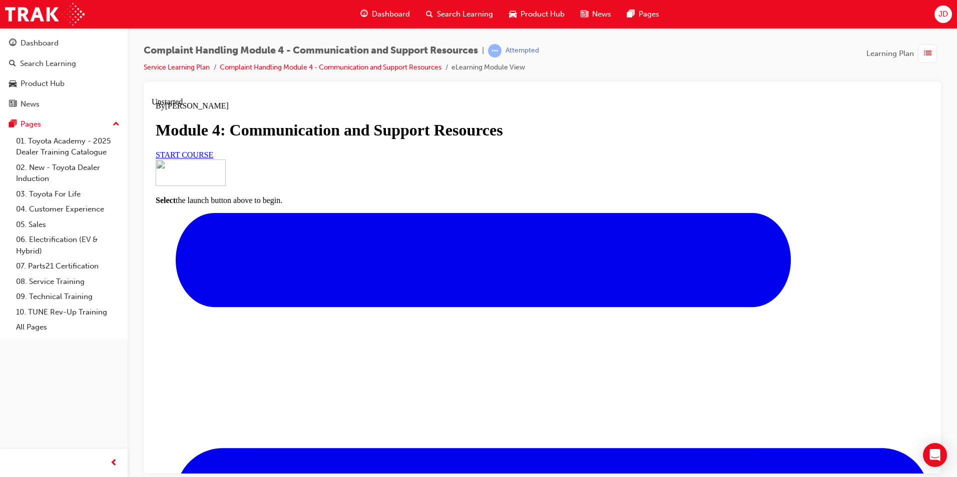
scroll to position [97, 0]
click at [213, 159] on span "START COURSE" at bounding box center [185, 154] width 58 height 9
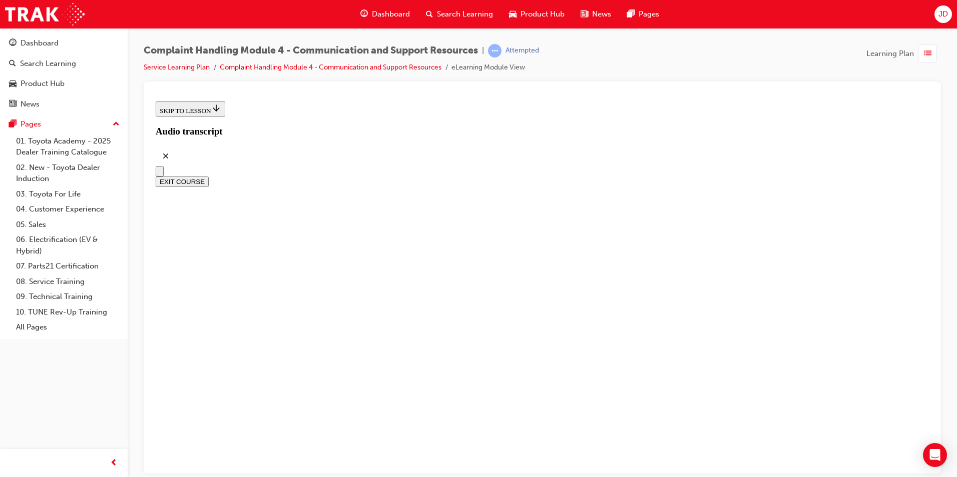
scroll to position [271, 0]
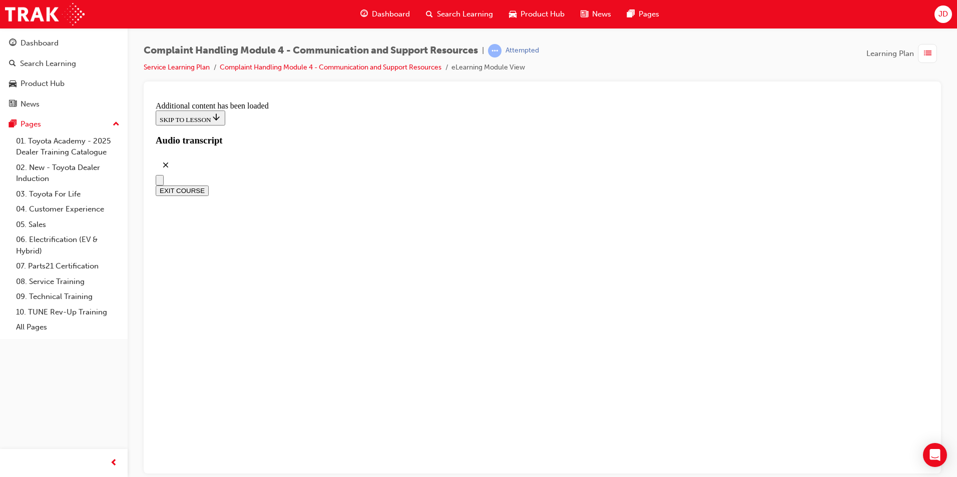
scroll to position [5535, 0]
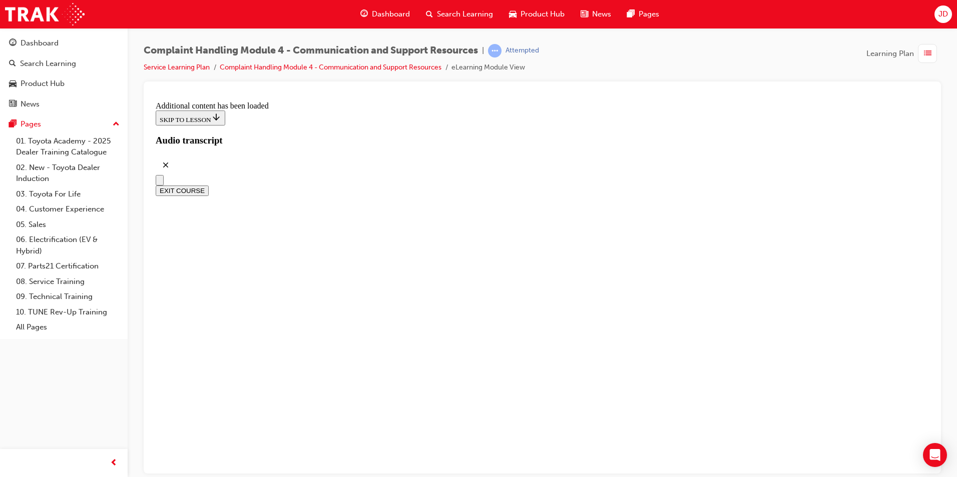
radio input "true"
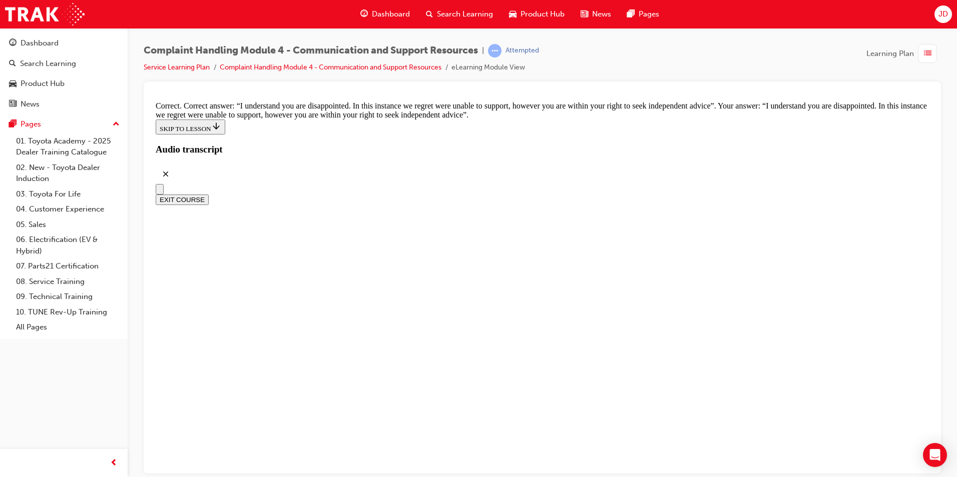
scroll to position [6556, 0]
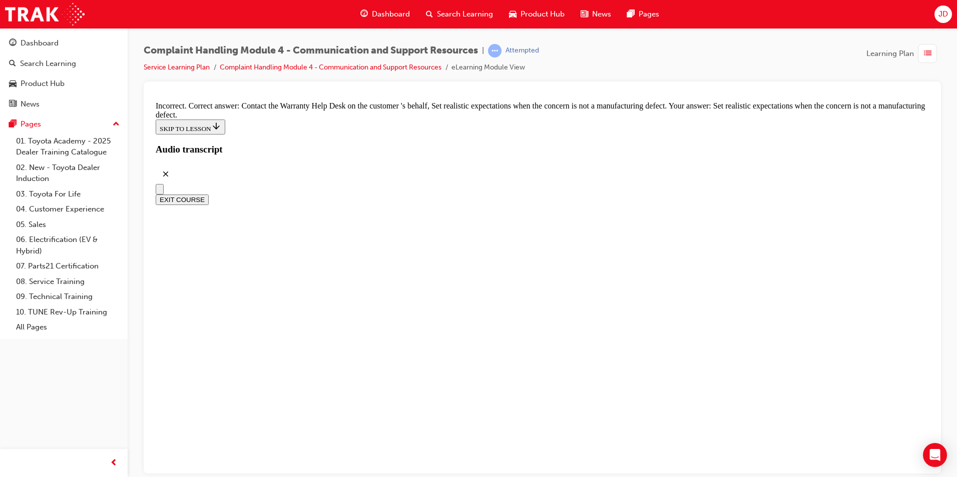
checkbox input "false"
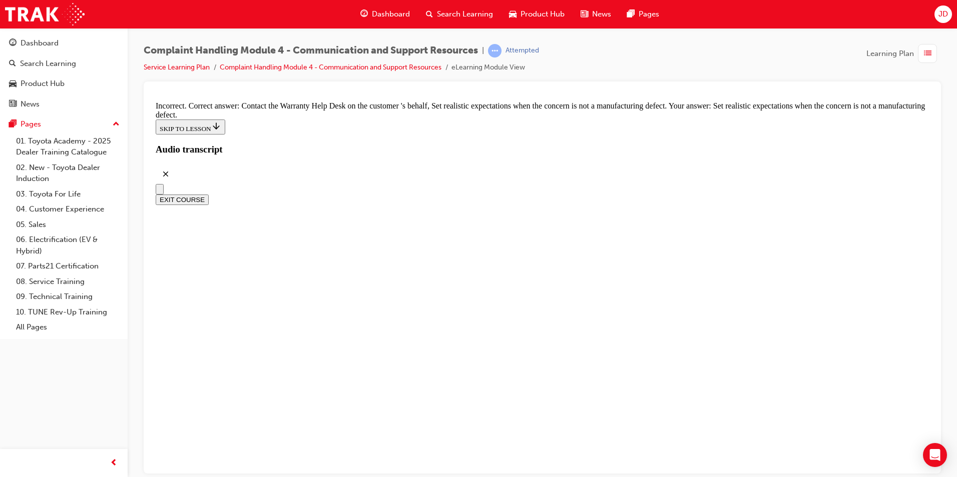
checkbox input "true"
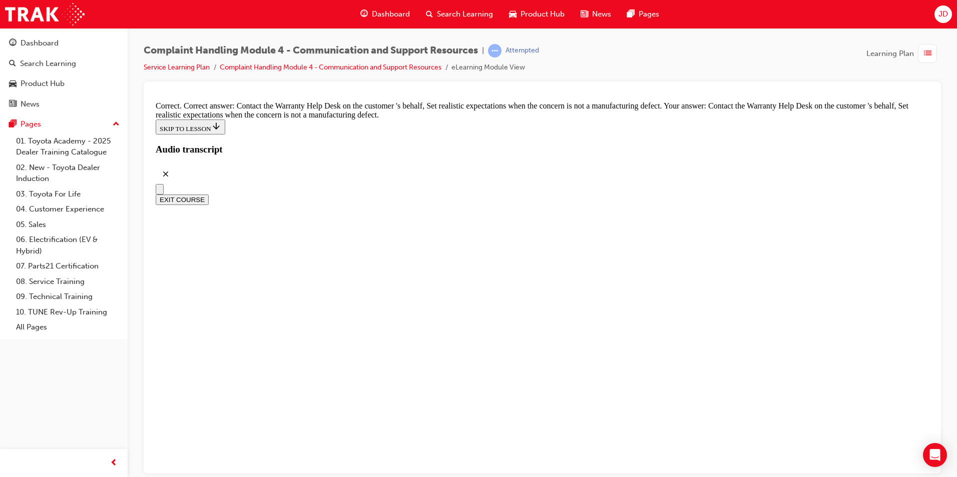
checkbox input "false"
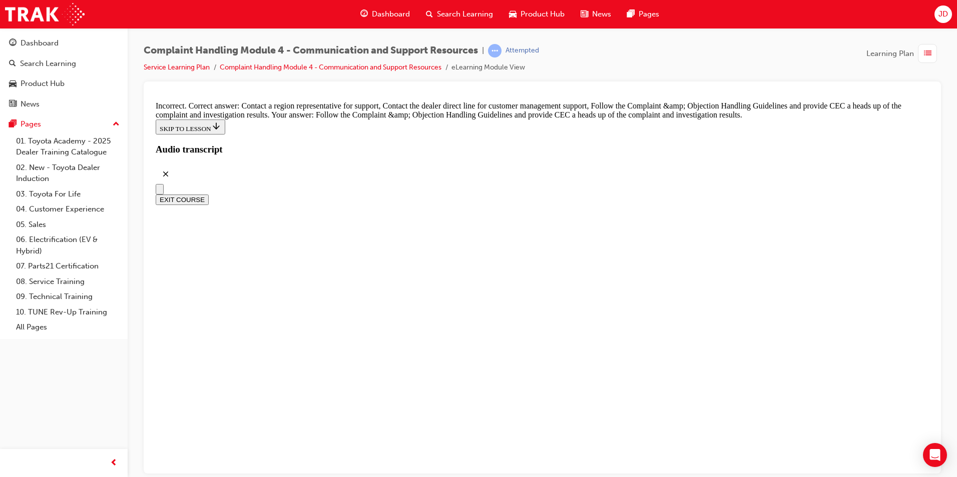
checkbox input "true"
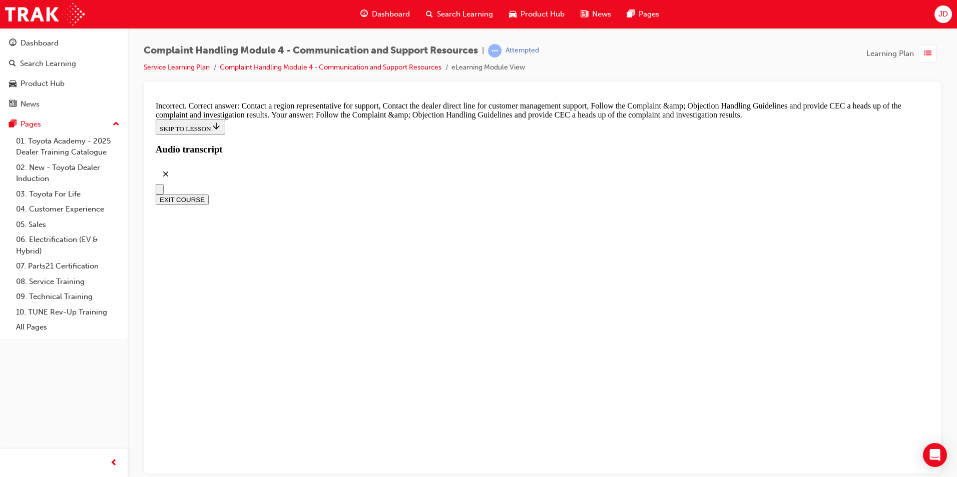
checkbox input "true"
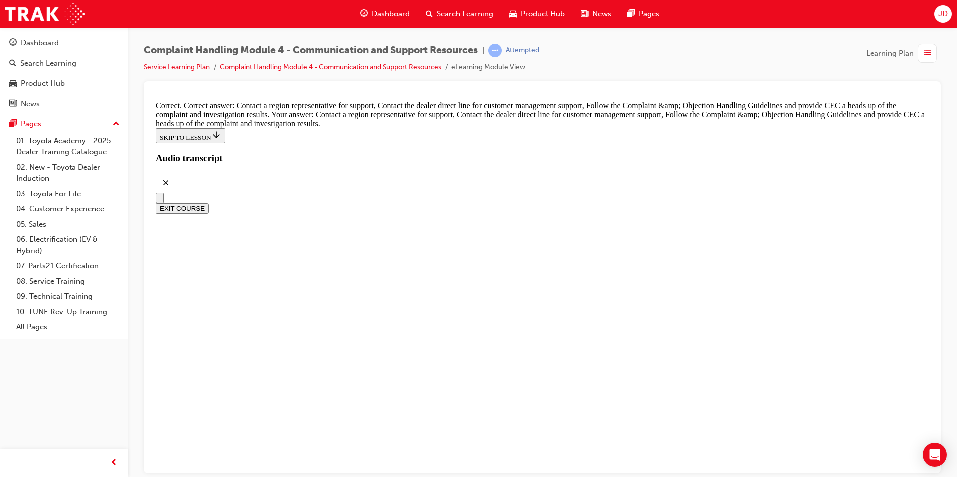
radio input "true"
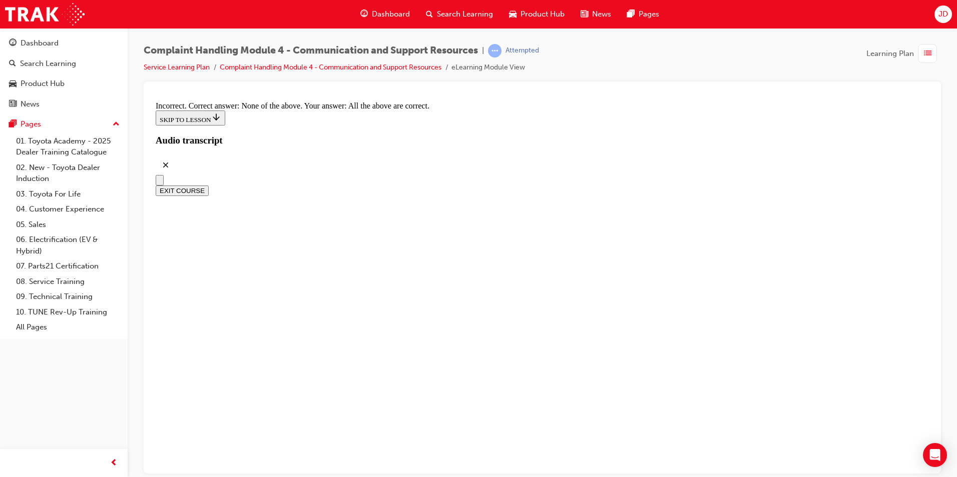
scroll to position [7457, 0]
radio input "true"
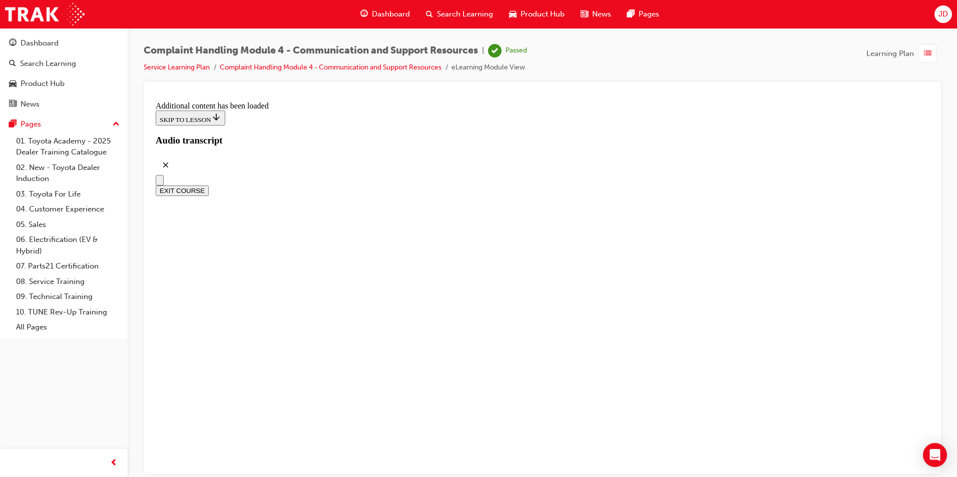
click at [209, 185] on button "EXIT COURSE" at bounding box center [182, 190] width 53 height 11
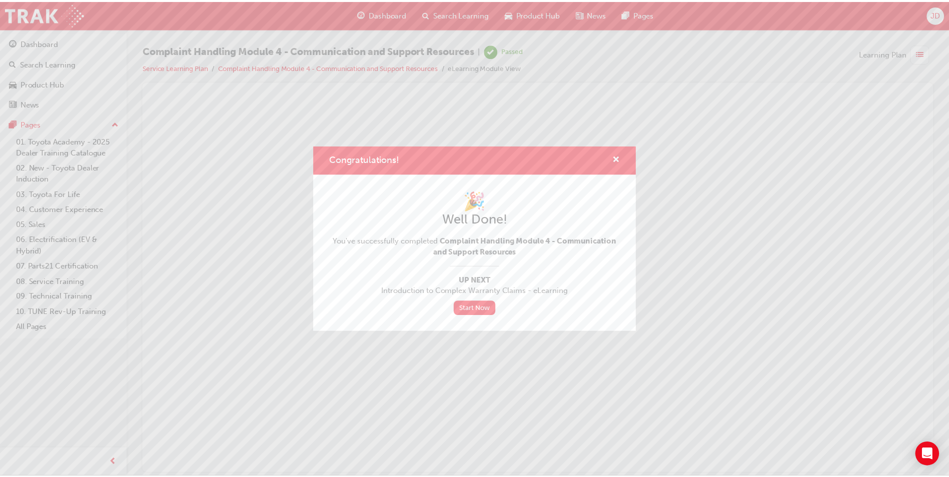
scroll to position [0, 0]
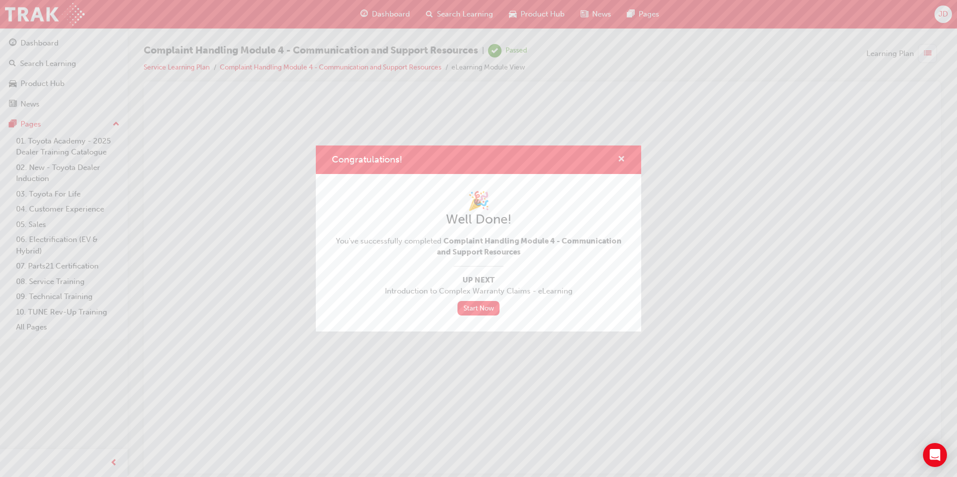
click at [623, 158] on span "cross-icon" at bounding box center [622, 160] width 8 height 9
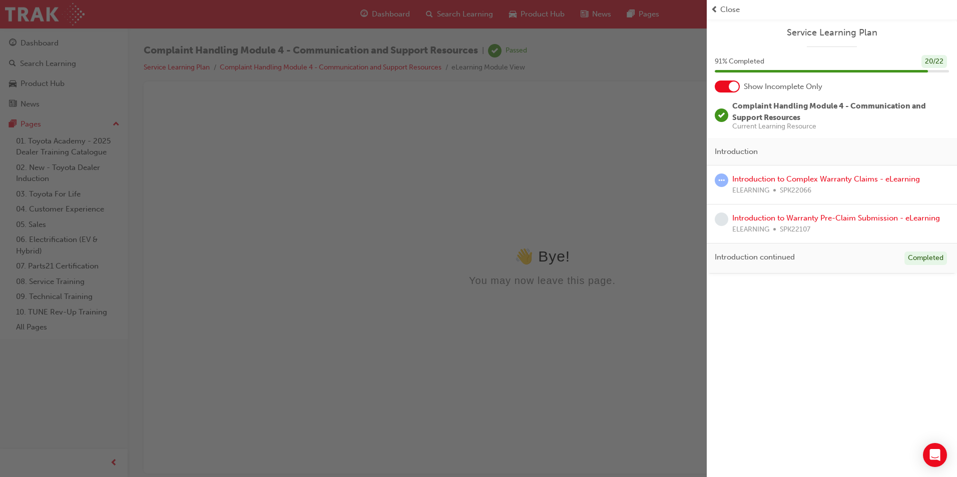
click at [724, 7] on span "Close" at bounding box center [730, 10] width 20 height 12
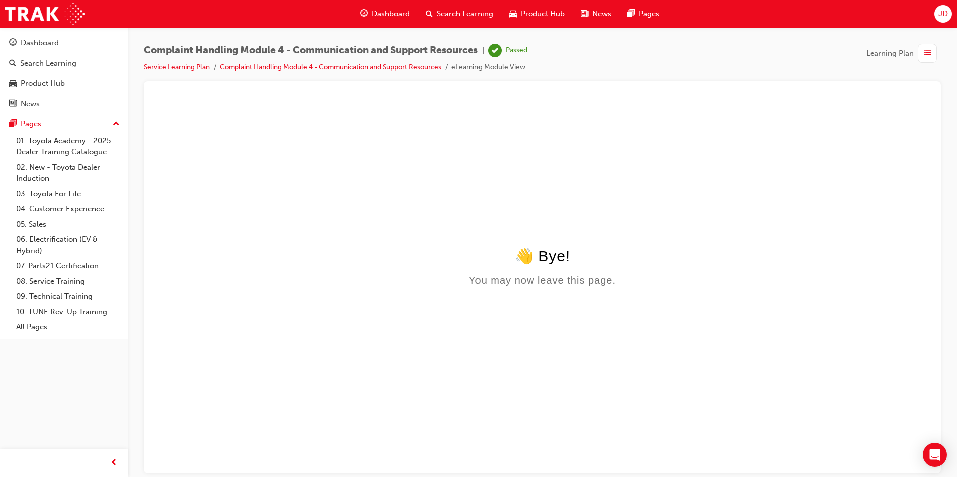
click at [396, 17] on span "Dashboard" at bounding box center [391, 15] width 38 height 12
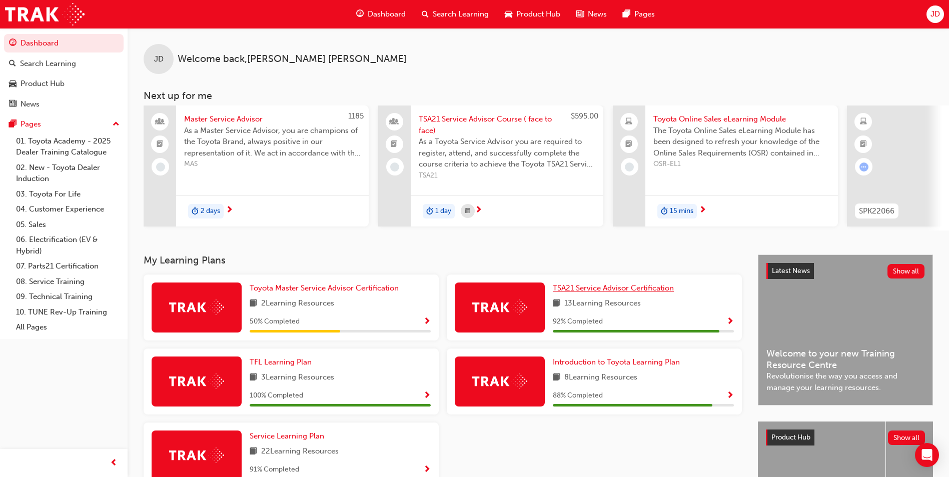
click at [654, 293] on span "TSA21 Service Advisor Certification" at bounding box center [613, 288] width 121 height 9
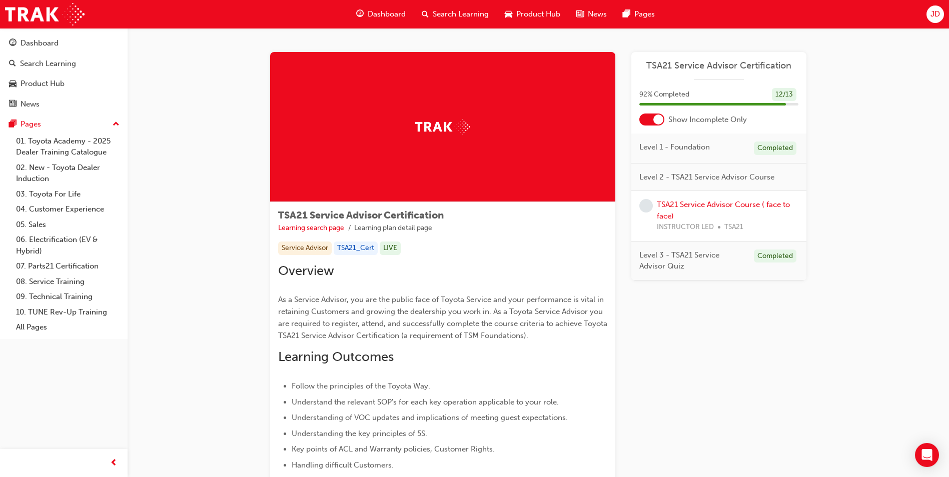
click at [396, 16] on span "Dashboard" at bounding box center [387, 15] width 38 height 12
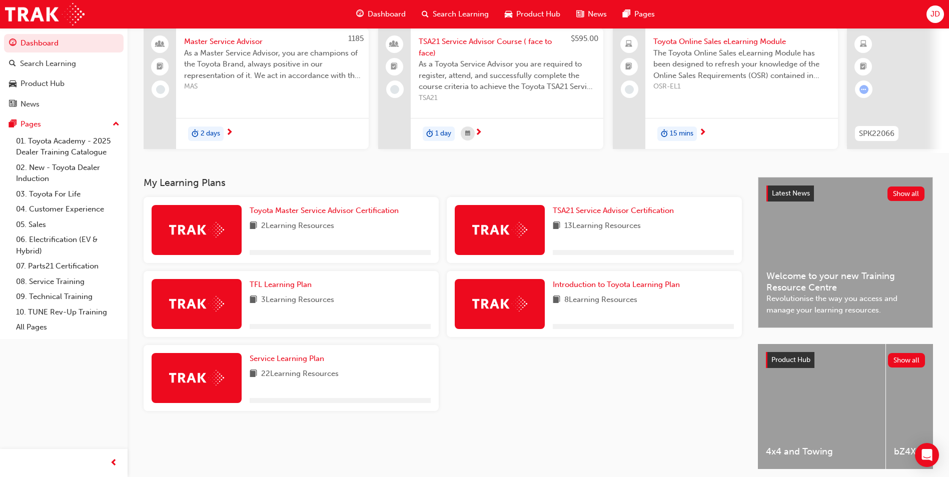
scroll to position [100, 0]
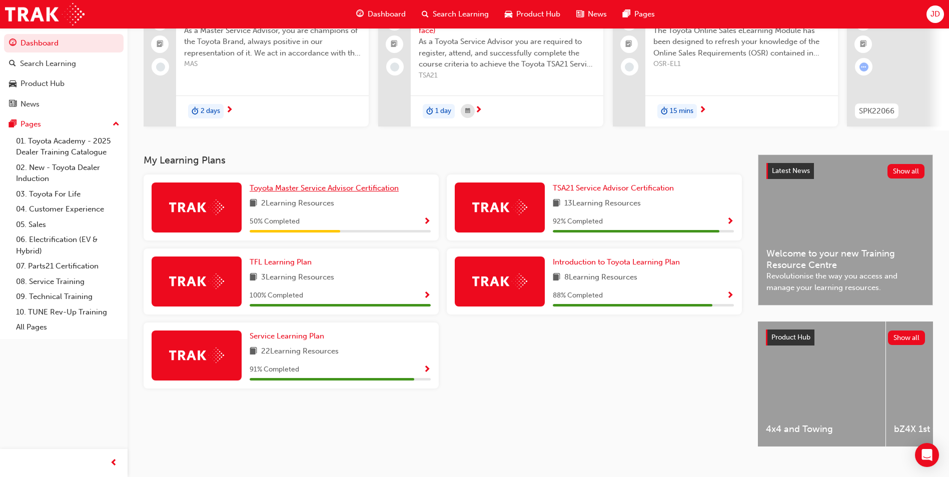
click at [394, 187] on link "Toyota Master Service Advisor Certification" at bounding box center [326, 189] width 153 height 12
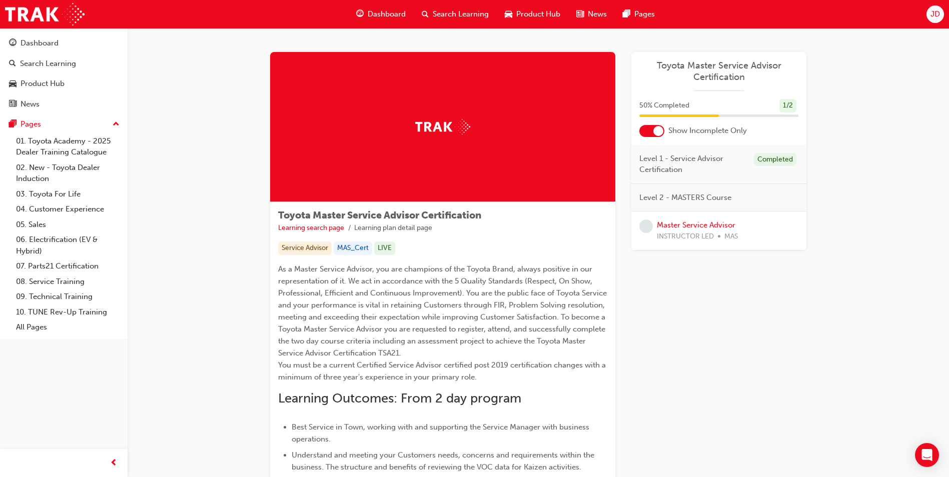
click at [373, 10] on span "Dashboard" at bounding box center [387, 15] width 38 height 12
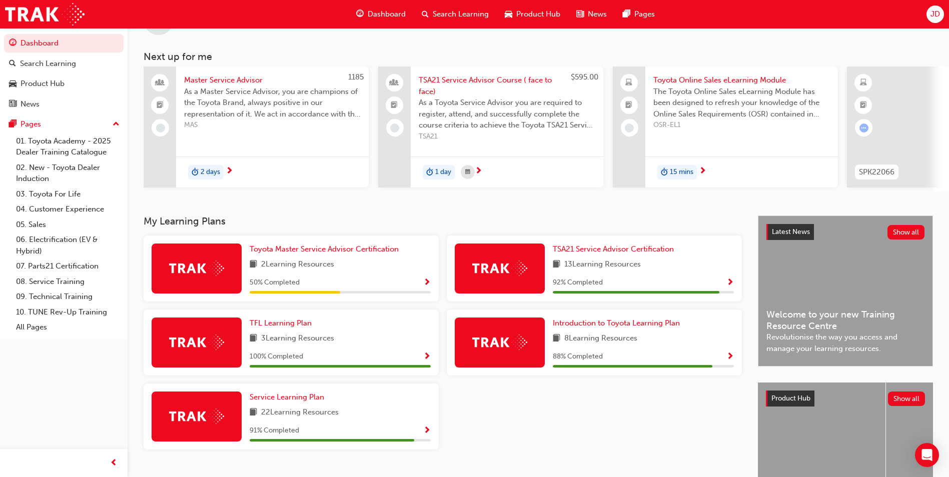
scroll to position [121, 0]
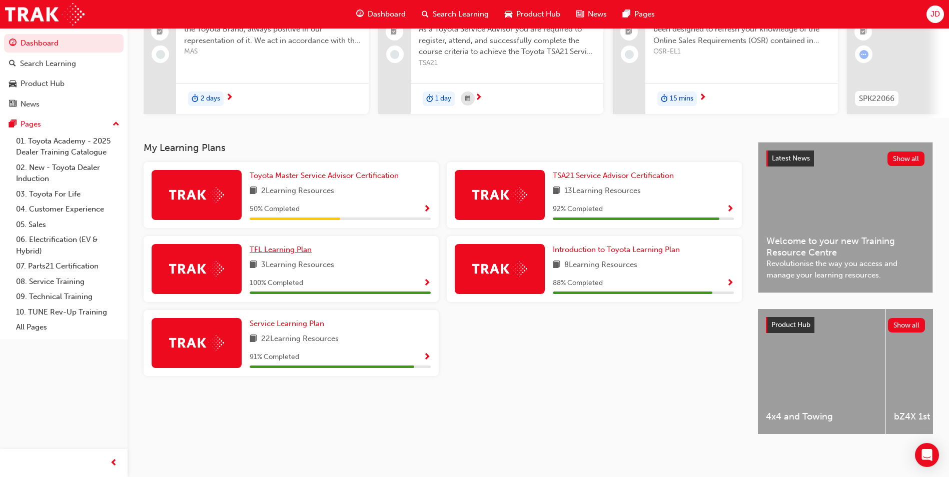
click at [290, 246] on span "TFL Learning Plan" at bounding box center [281, 249] width 62 height 9
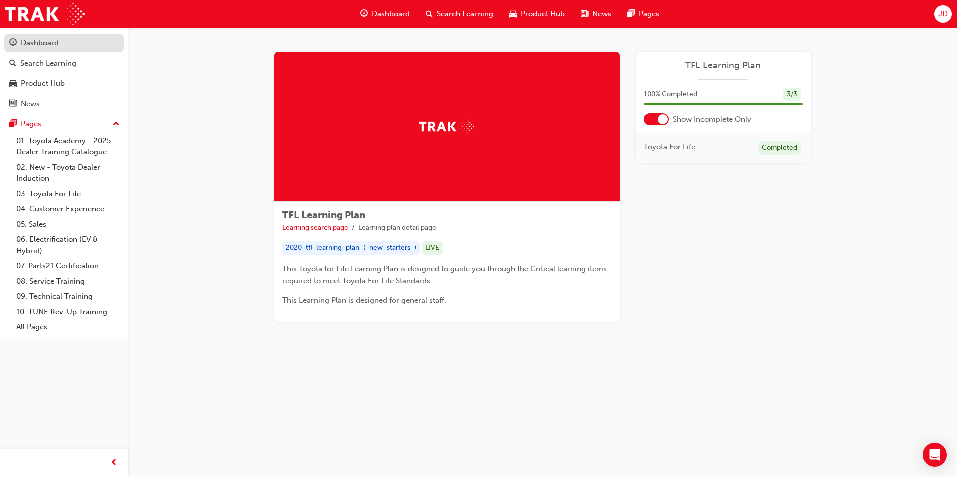
click at [31, 40] on div "Dashboard" at bounding box center [40, 44] width 38 height 12
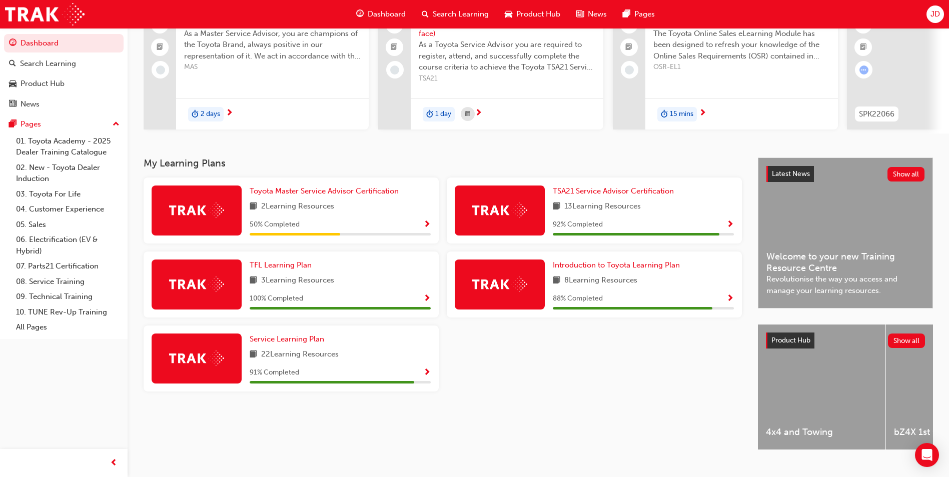
scroll to position [100, 0]
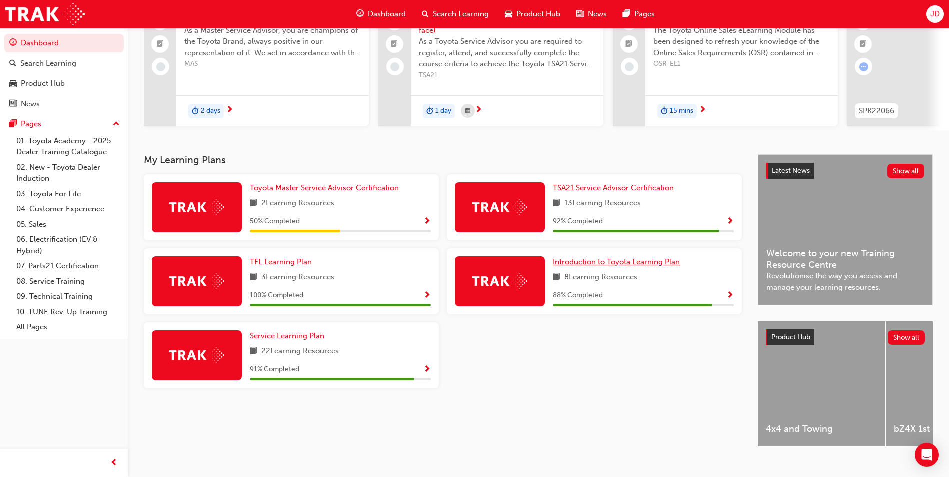
click at [656, 264] on span "Introduction to Toyota Learning Plan" at bounding box center [616, 262] width 127 height 9
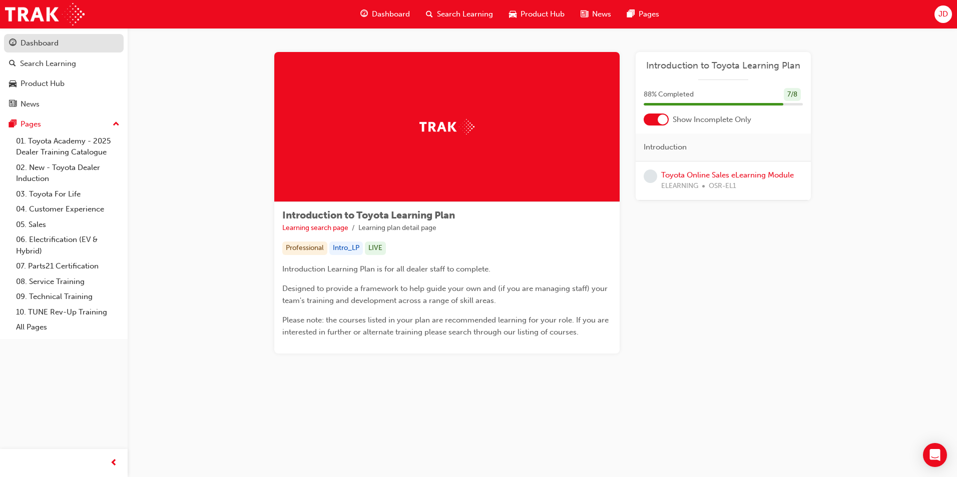
click at [35, 45] on div "Dashboard" at bounding box center [40, 44] width 38 height 12
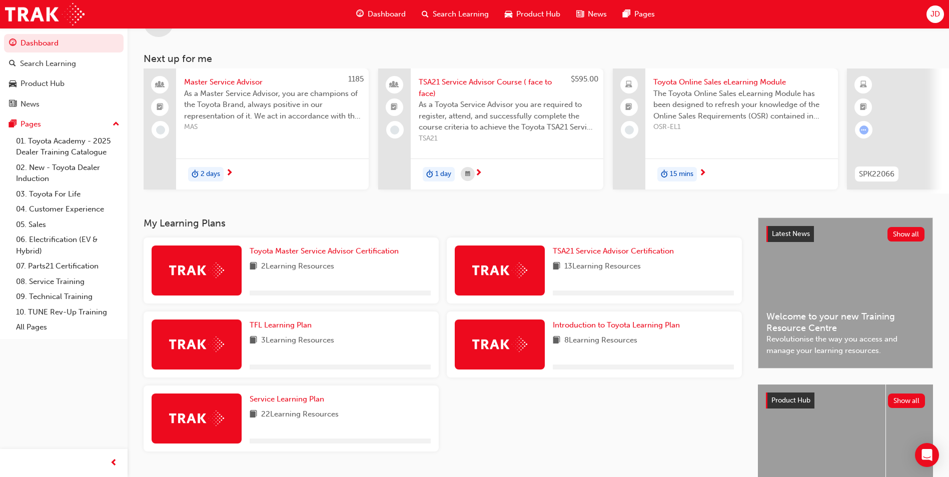
scroll to position [121, 0]
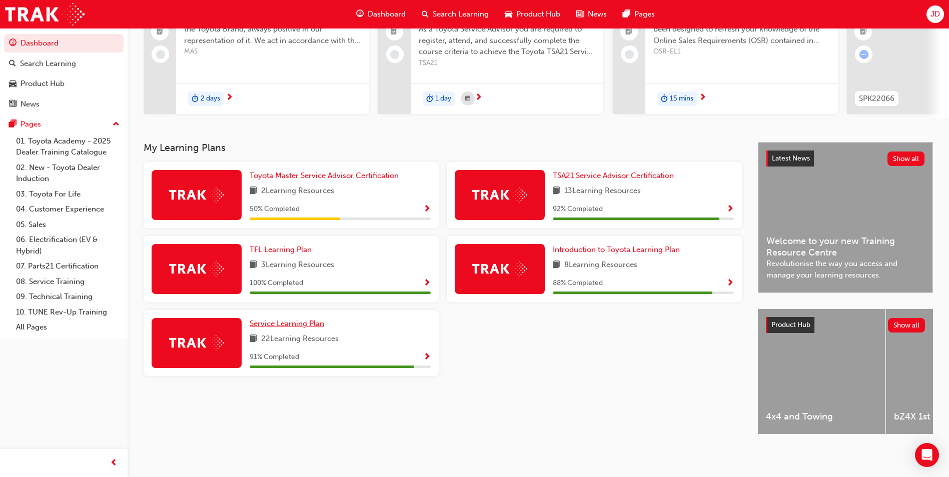
click at [296, 324] on link "Service Learning Plan" at bounding box center [289, 324] width 79 height 12
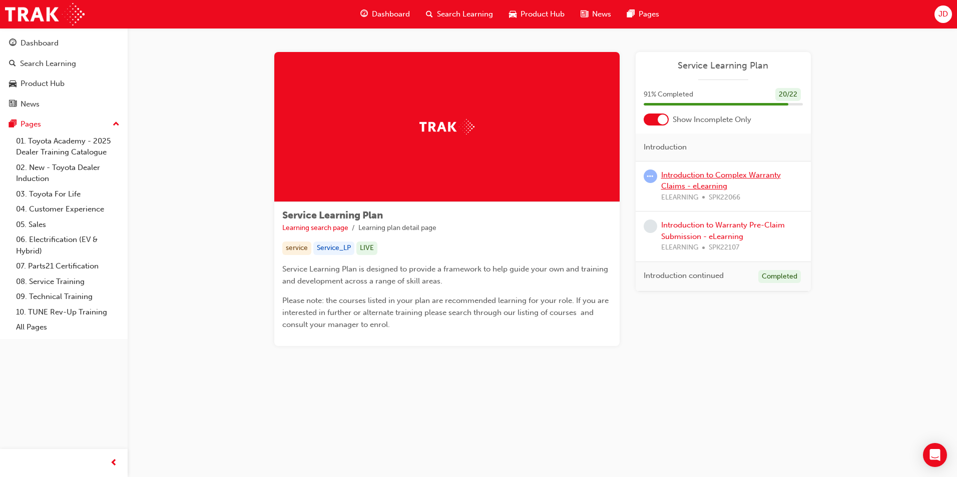
click at [723, 178] on link "Introduction to Complex Warranty Claims - eLearning" at bounding box center [721, 181] width 120 height 21
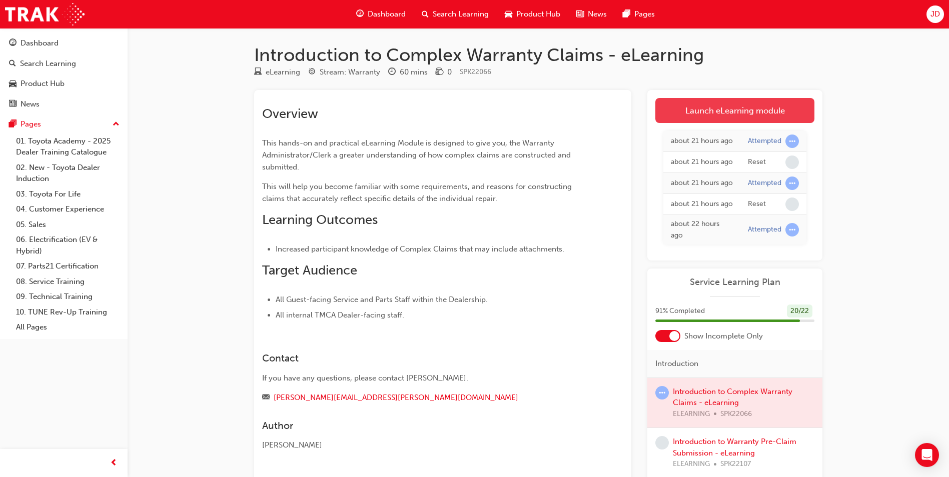
click at [719, 114] on link "Launch eLearning module" at bounding box center [735, 110] width 159 height 25
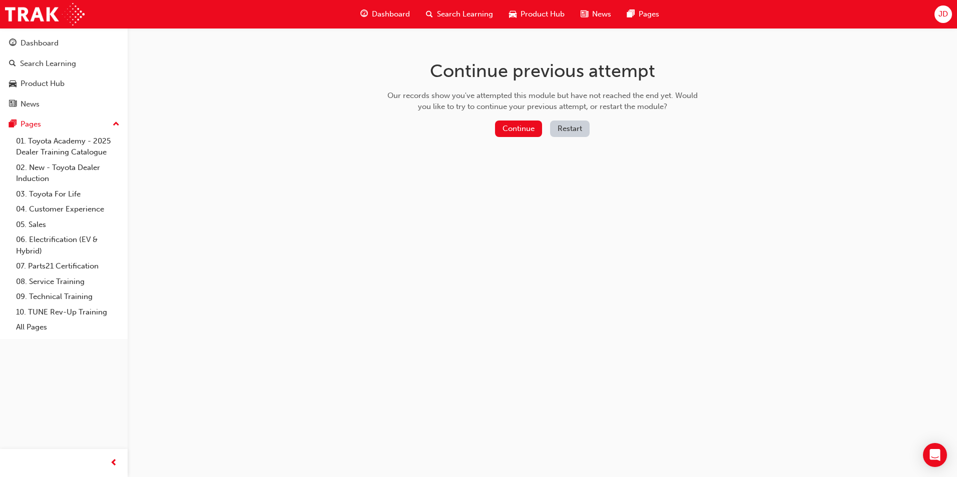
click at [565, 125] on button "Restart" at bounding box center [570, 129] width 40 height 17
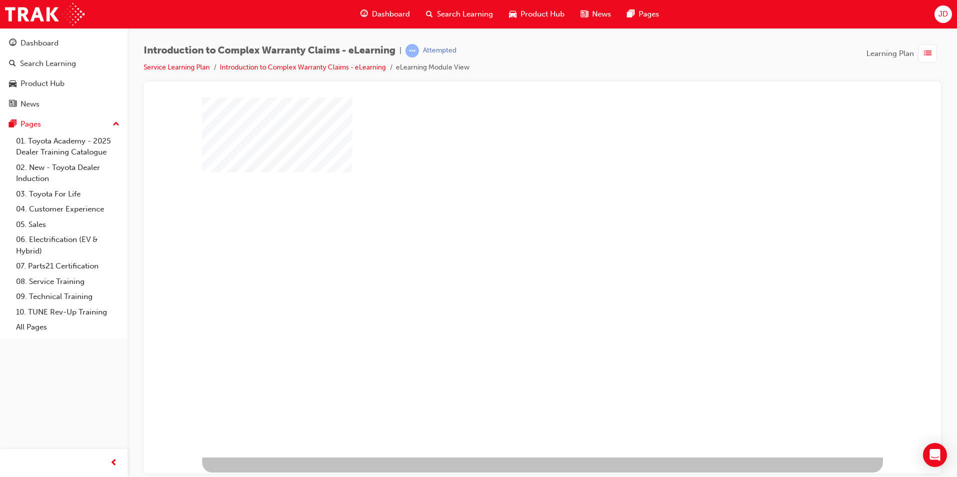
click at [513, 248] on div "play" at bounding box center [513, 248] width 0 height 0
